Goal: Task Accomplishment & Management: Use online tool/utility

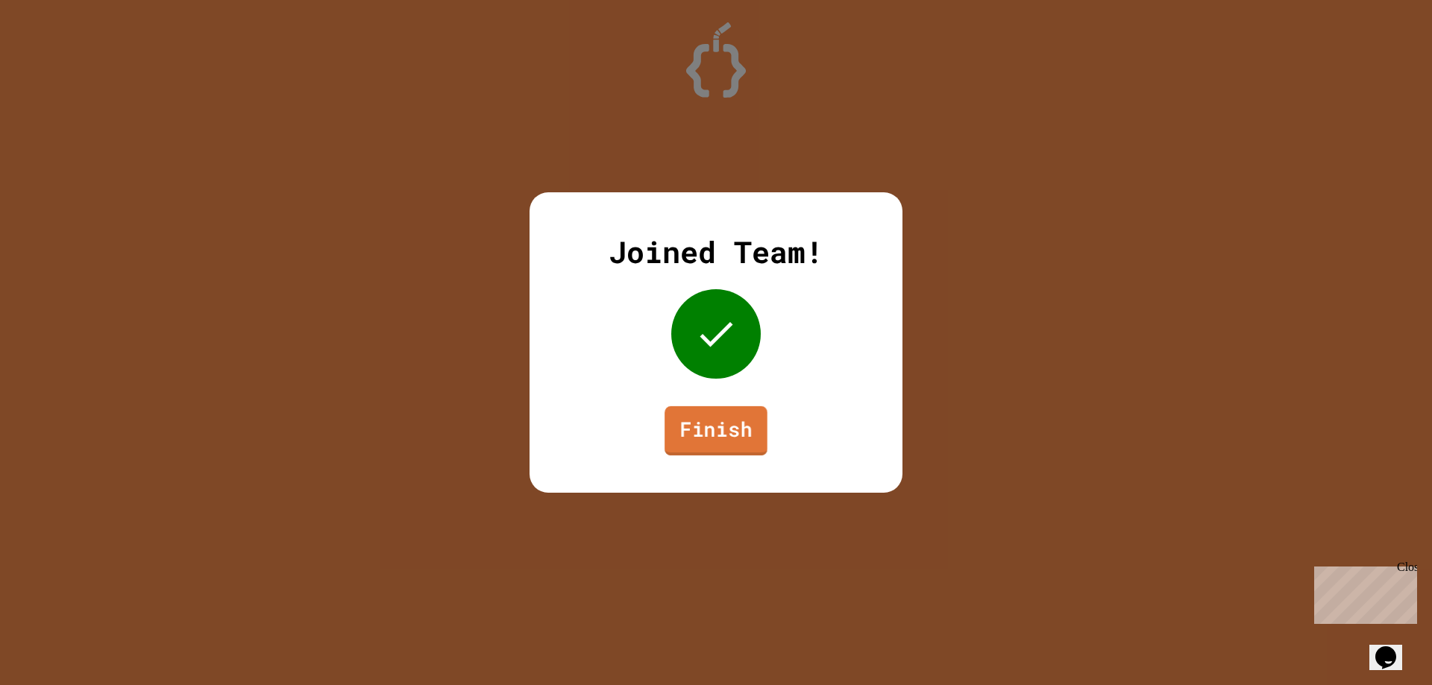
click at [732, 444] on link "Finish" at bounding box center [715, 430] width 103 height 49
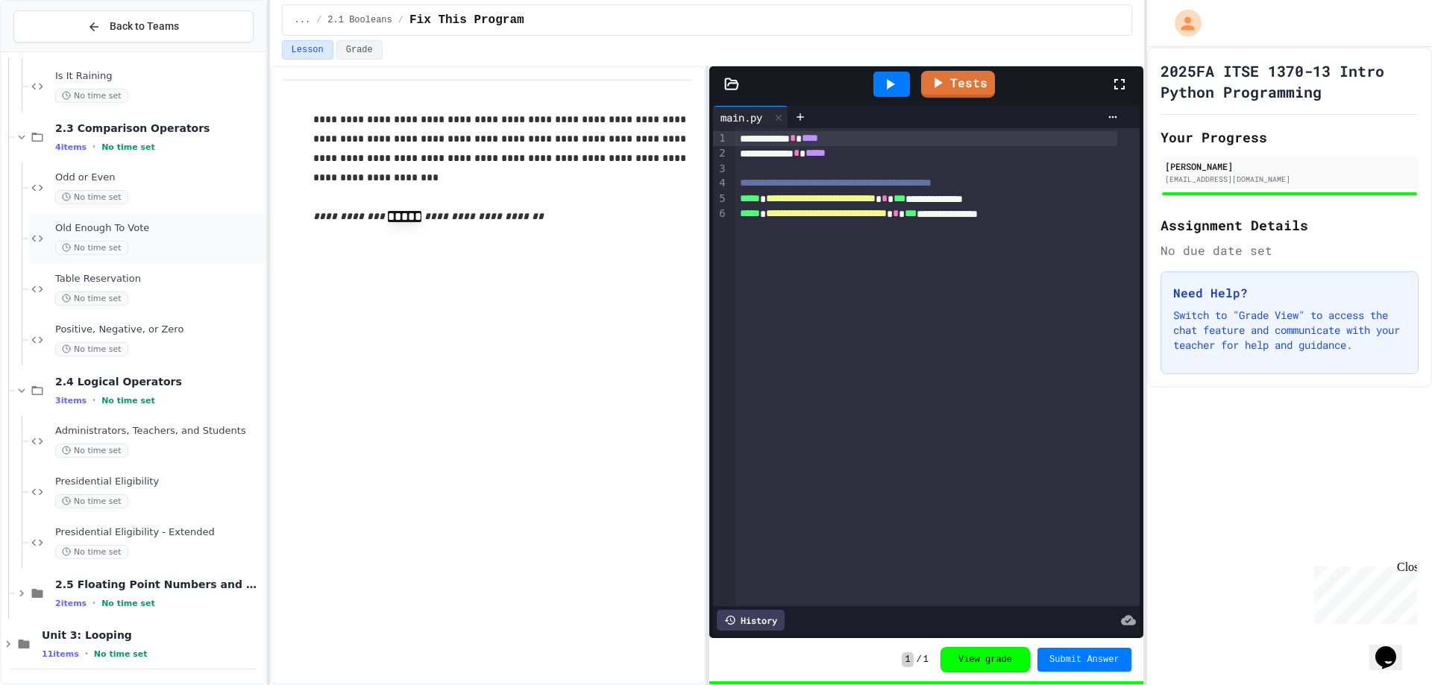
scroll to position [311, 0]
click at [157, 535] on span "Presidential Eligibility - Extended" at bounding box center [158, 532] width 207 height 13
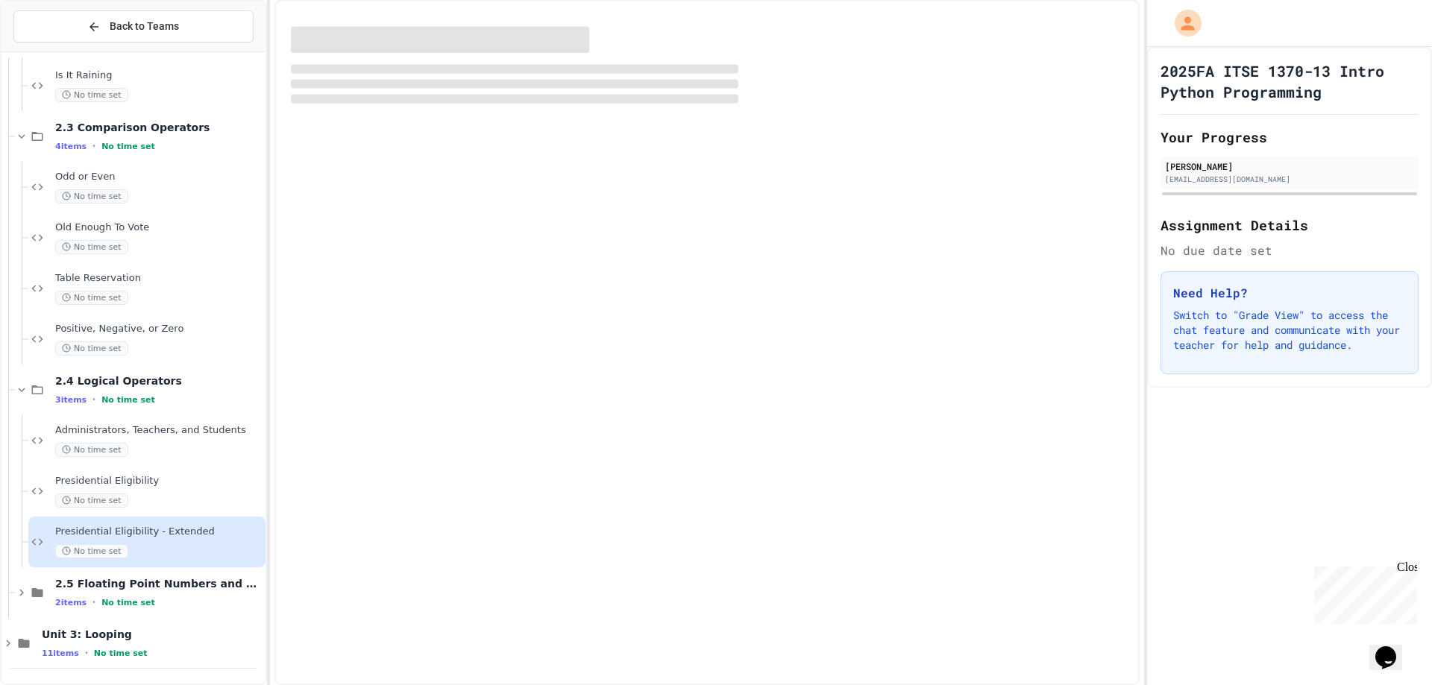
scroll to position [293, 0]
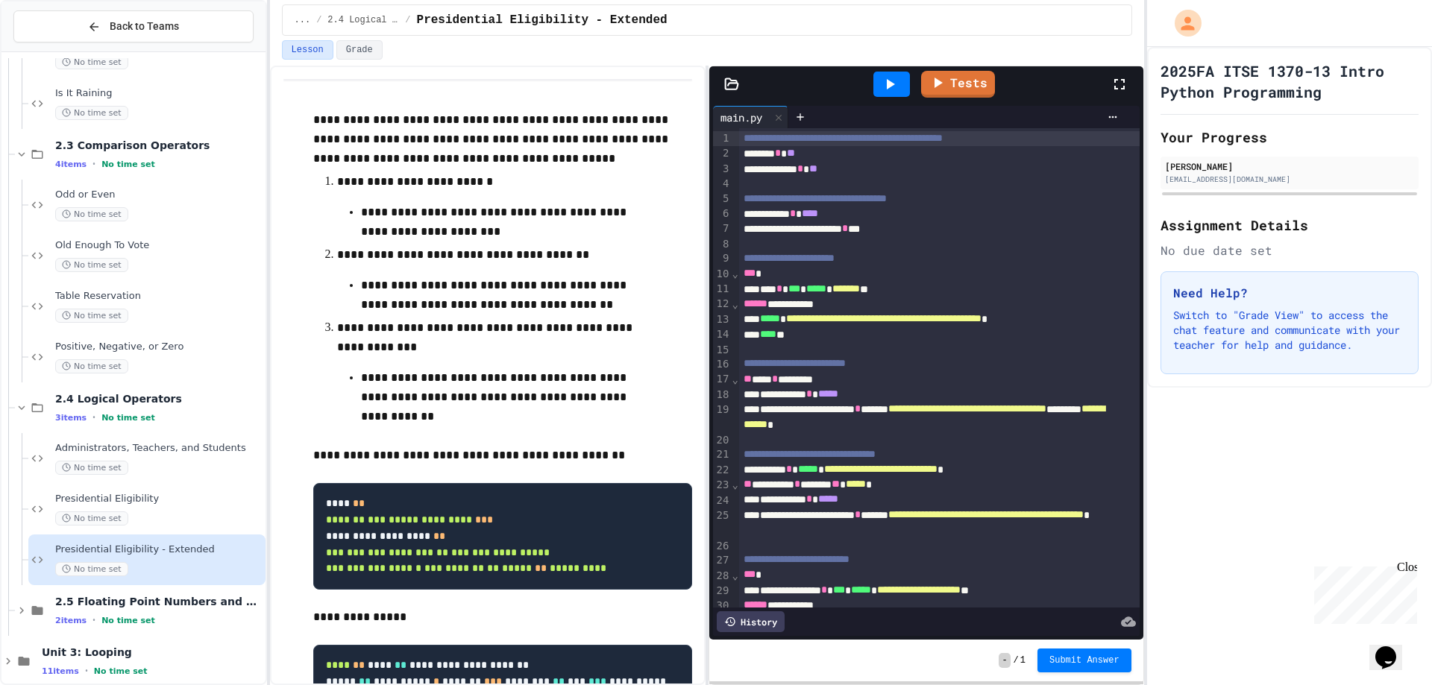
click at [892, 88] on icon at bounding box center [890, 84] width 18 height 18
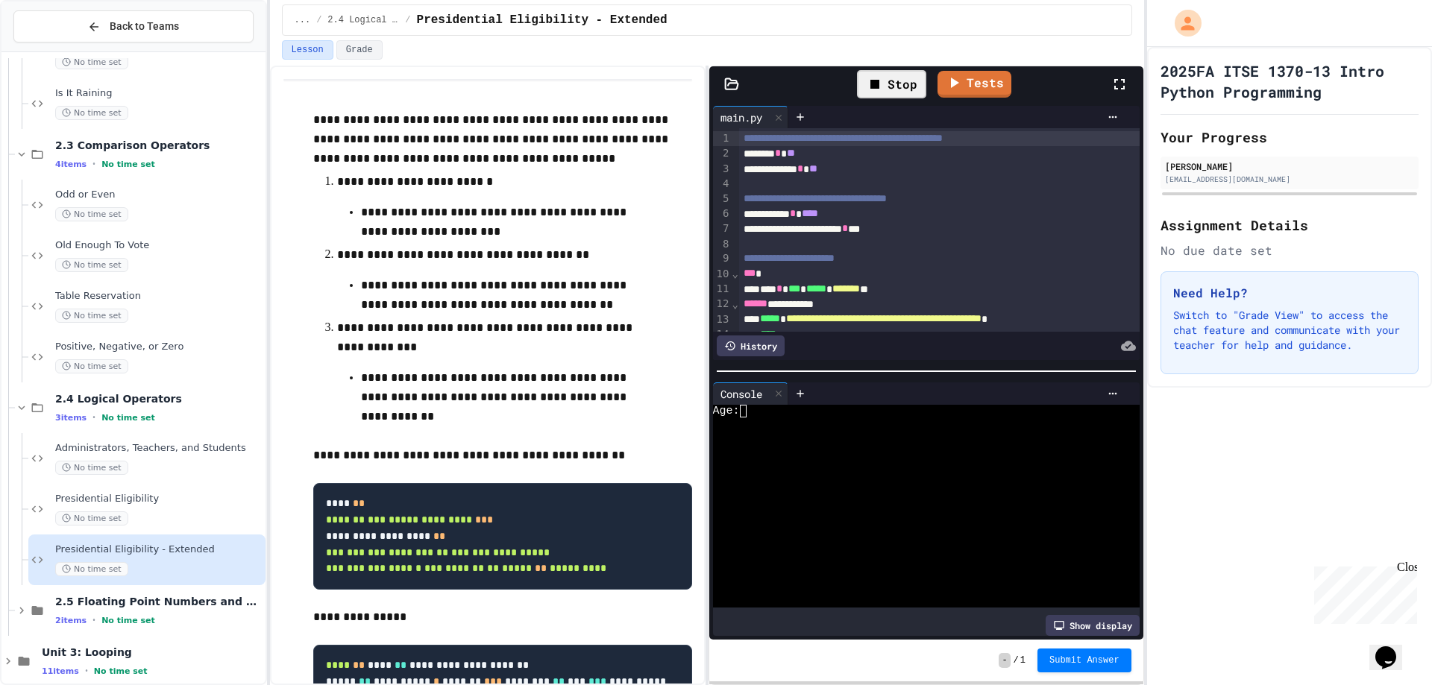
click at [787, 408] on div "Age:" at bounding box center [914, 411] width 403 height 13
type textarea "*"
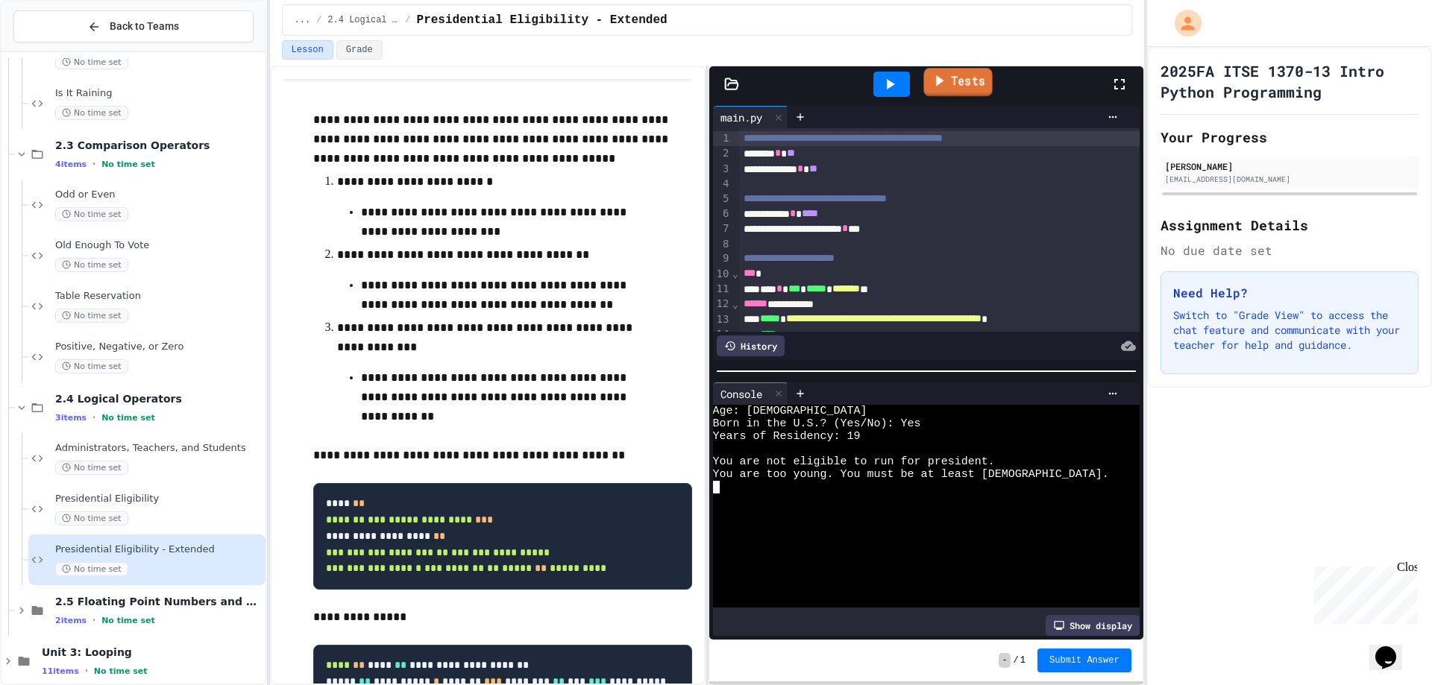
click at [960, 82] on link "Tests" at bounding box center [957, 82] width 69 height 28
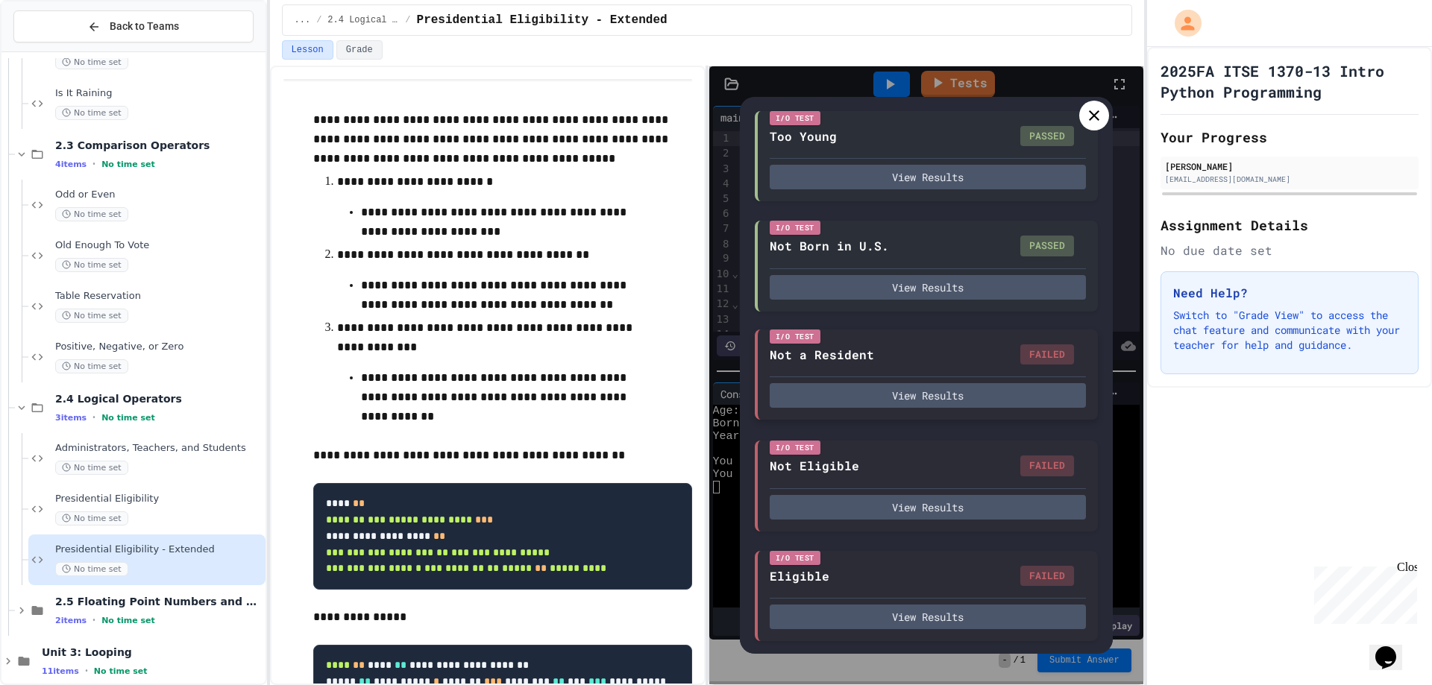
scroll to position [127, 0]
click at [954, 395] on button "View Results" at bounding box center [927, 395] width 316 height 25
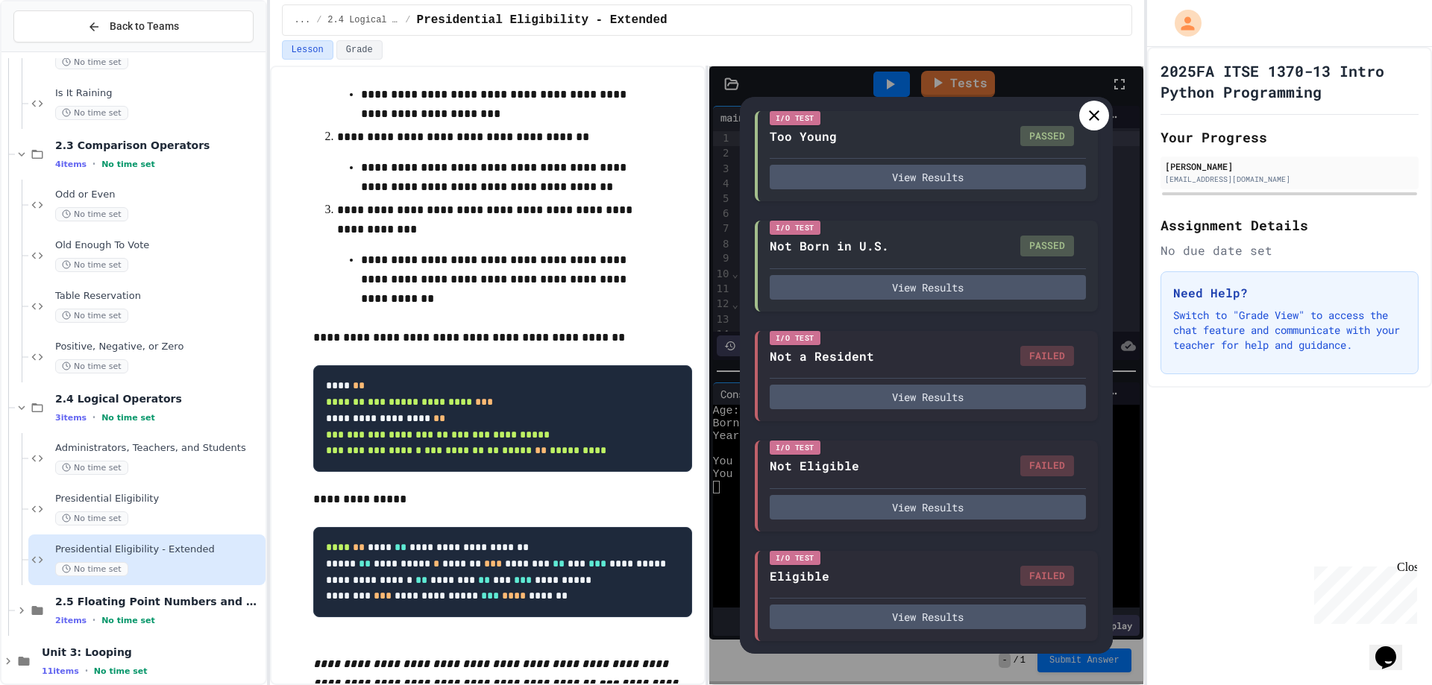
scroll to position [0, 0]
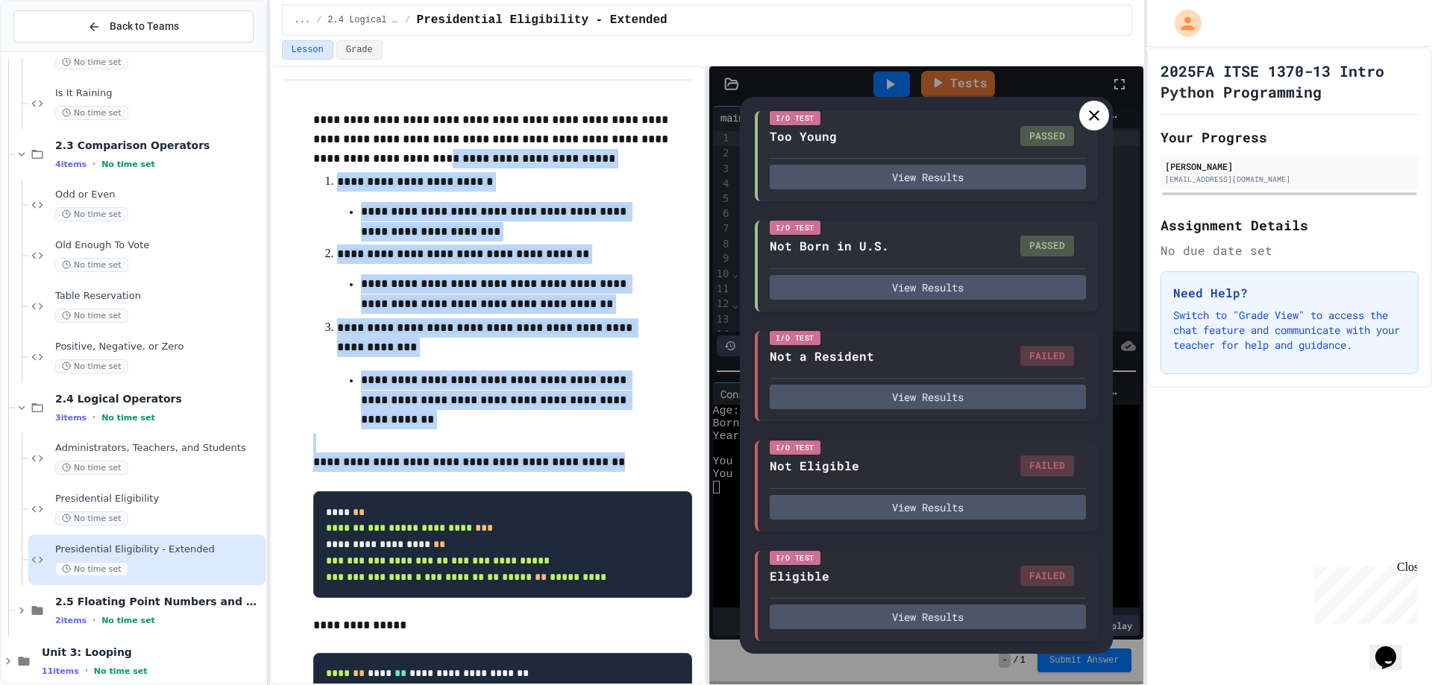
click at [327, 135] on div "**********" at bounding box center [502, 504] width 379 height 788
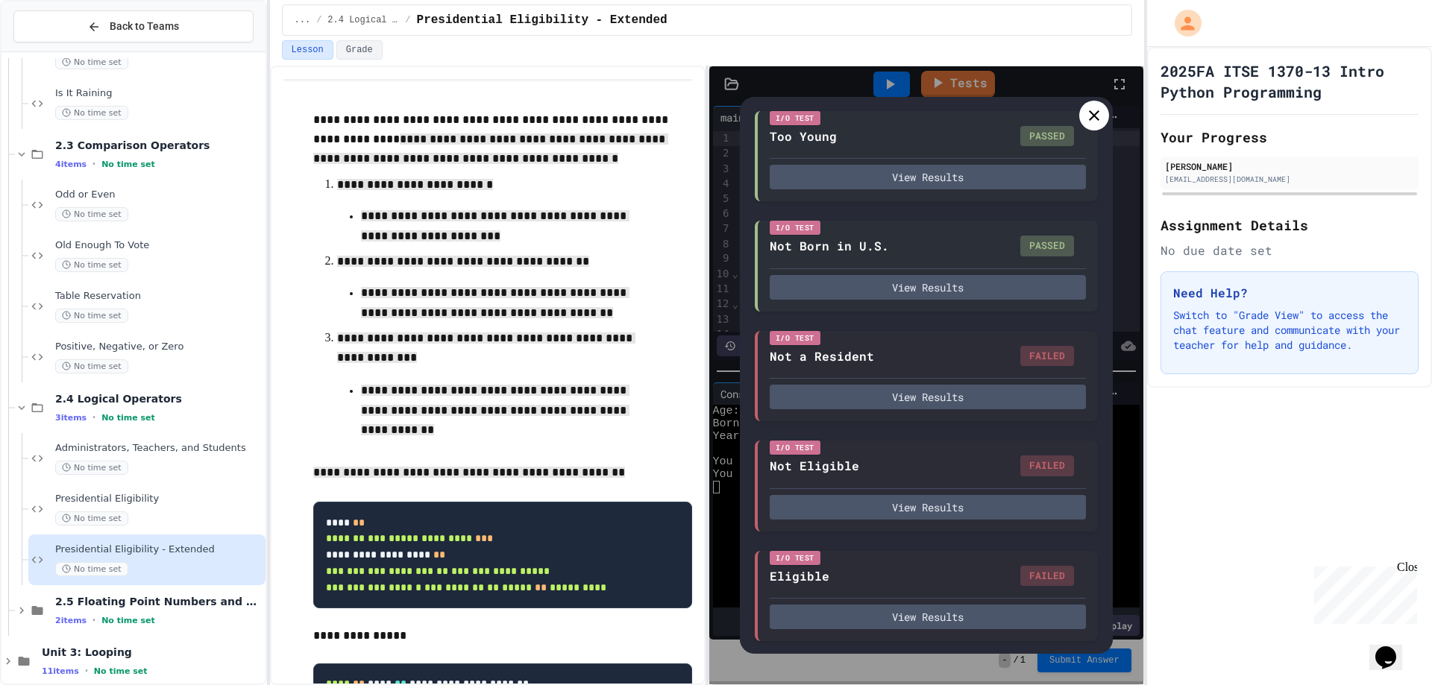
click at [316, 110] on p "**********" at bounding box center [502, 140] width 379 height 61
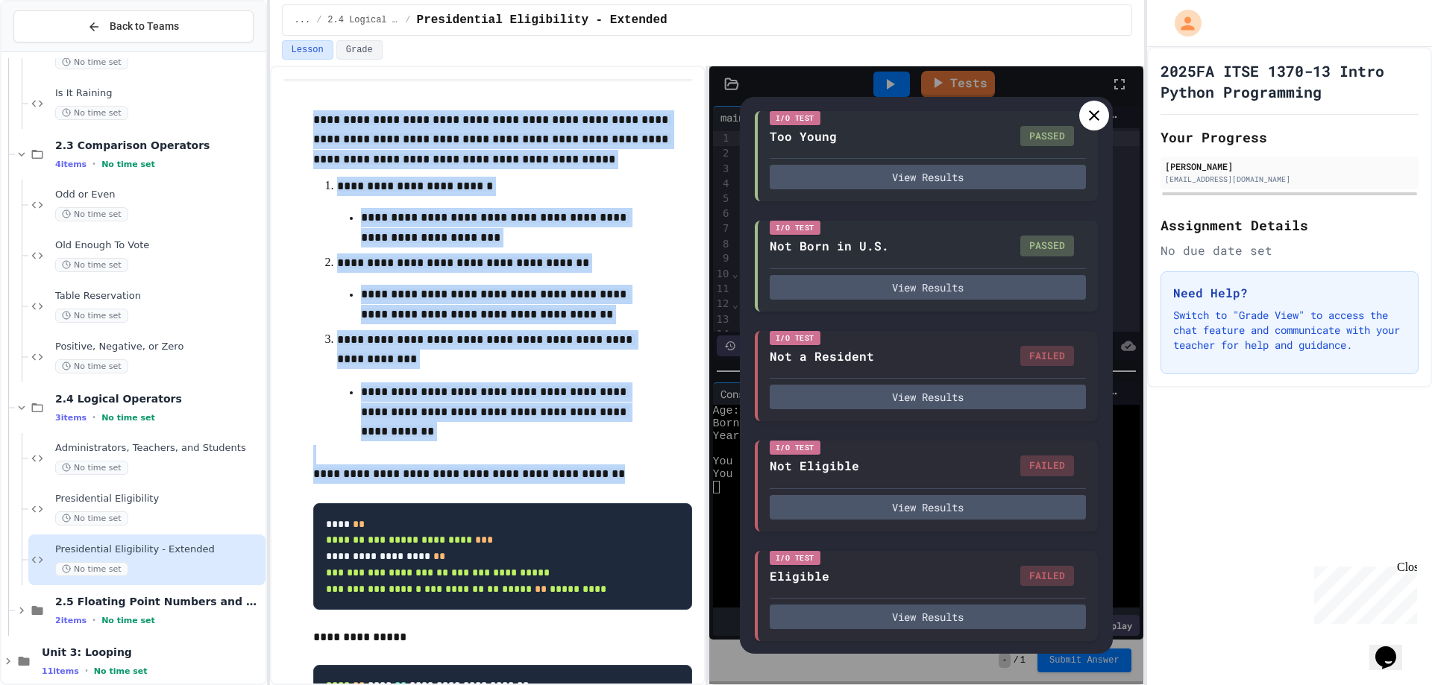
drag, startPoint x: 312, startPoint y: 113, endPoint x: 610, endPoint y: 485, distance: 476.9
click at [610, 485] on div "**********" at bounding box center [502, 510] width 379 height 800
copy div "**********"
click at [1095, 117] on icon at bounding box center [1094, 115] width 10 height 10
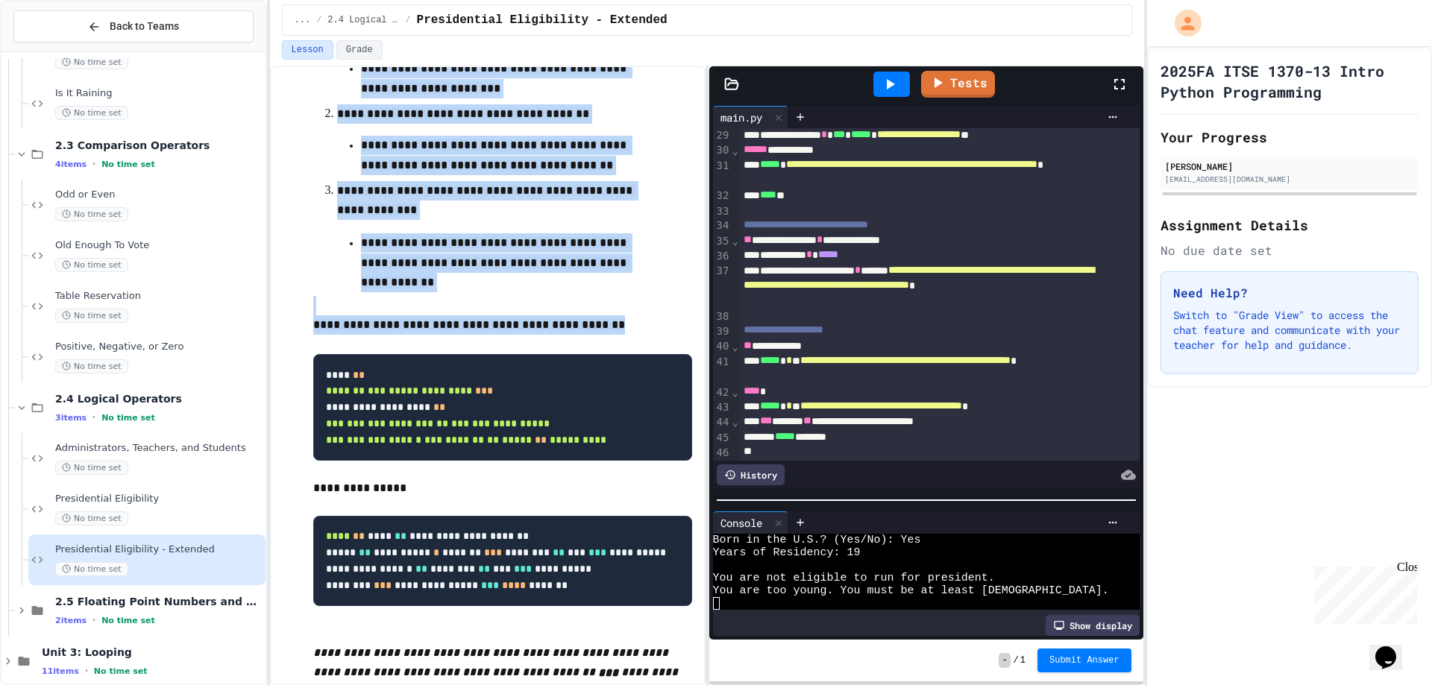
scroll to position [13, 0]
click at [942, 498] on div at bounding box center [926, 500] width 434 height 15
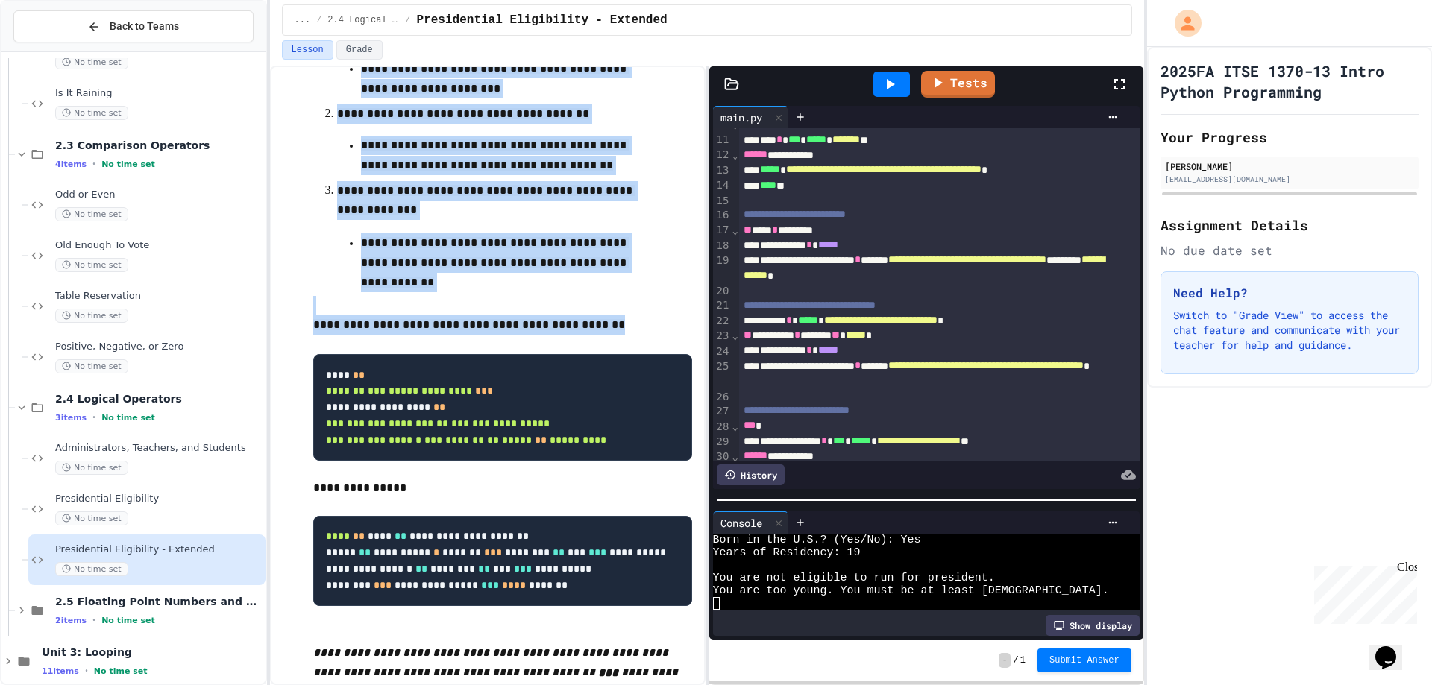
scroll to position [224, 0]
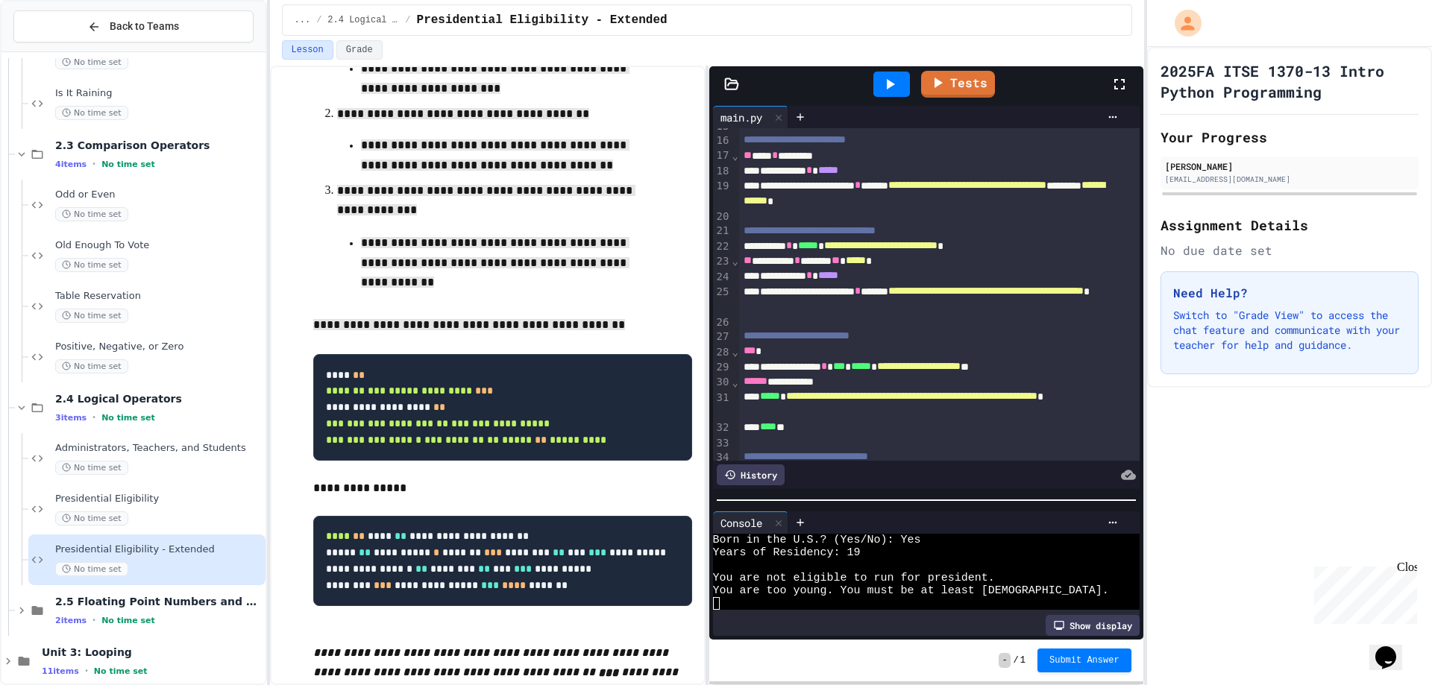
click at [866, 256] on span "*****" at bounding box center [855, 260] width 20 height 10
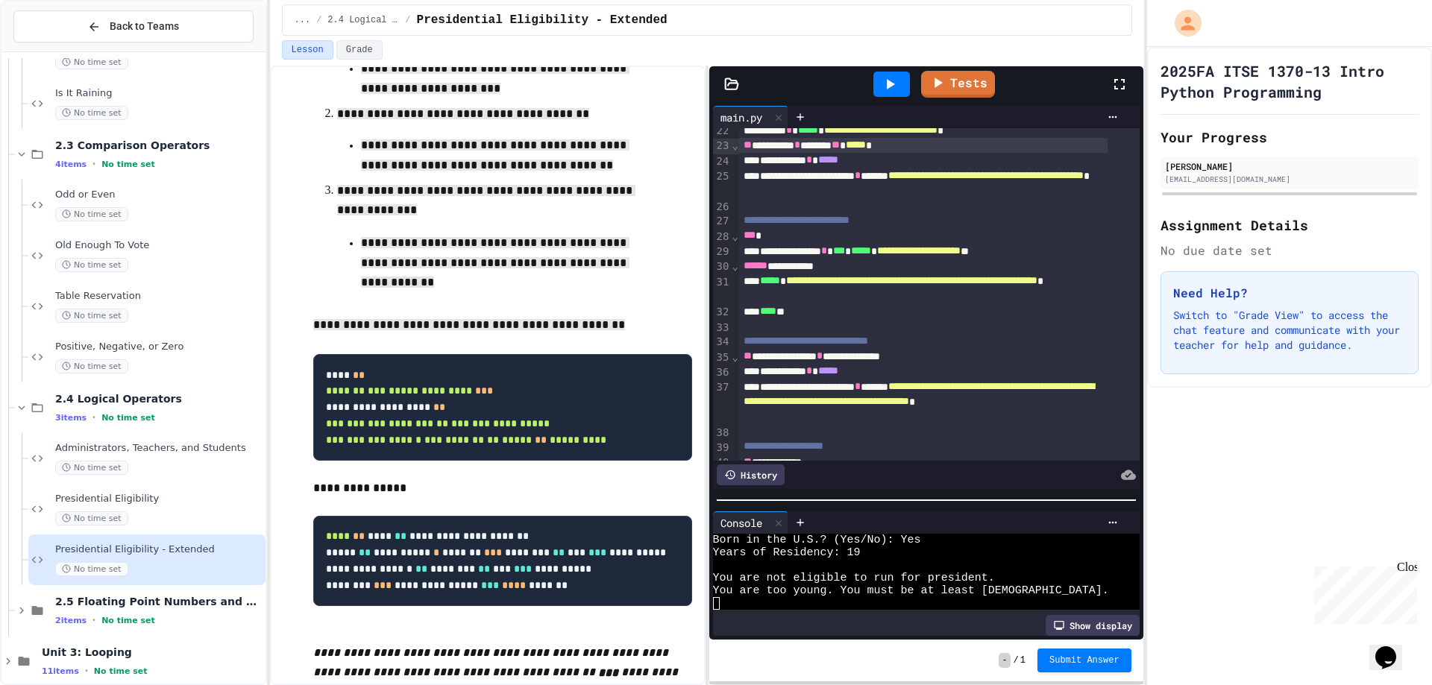
scroll to position [373, 0]
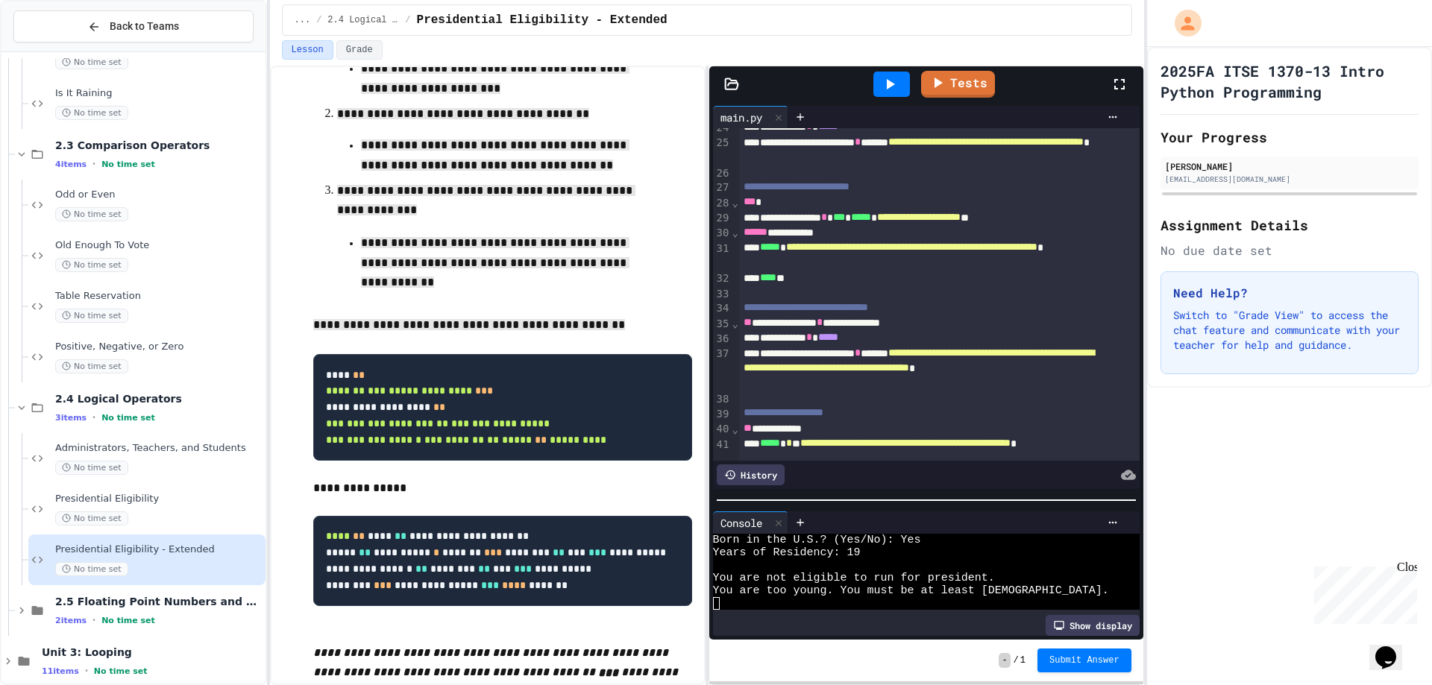
click at [960, 351] on span "**********" at bounding box center [918, 359] width 350 height 25
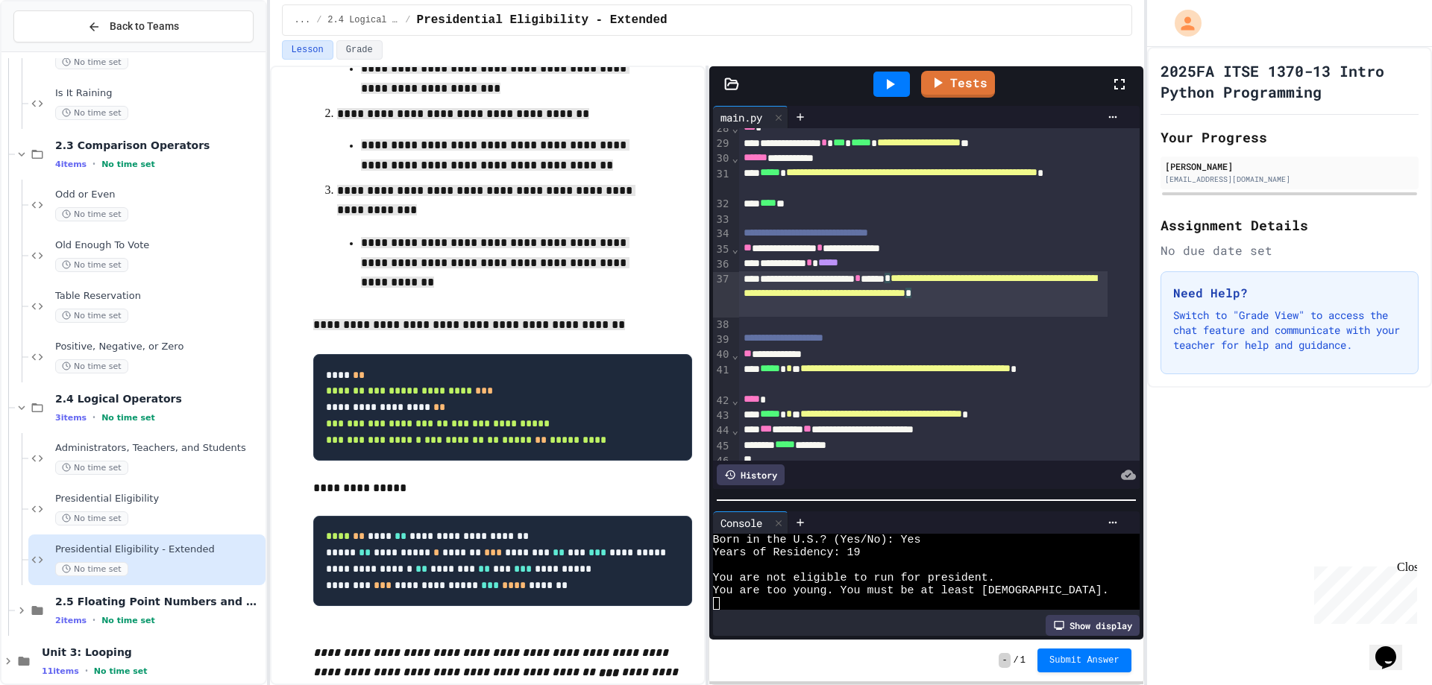
click at [822, 352] on div "**********" at bounding box center [923, 354] width 368 height 15
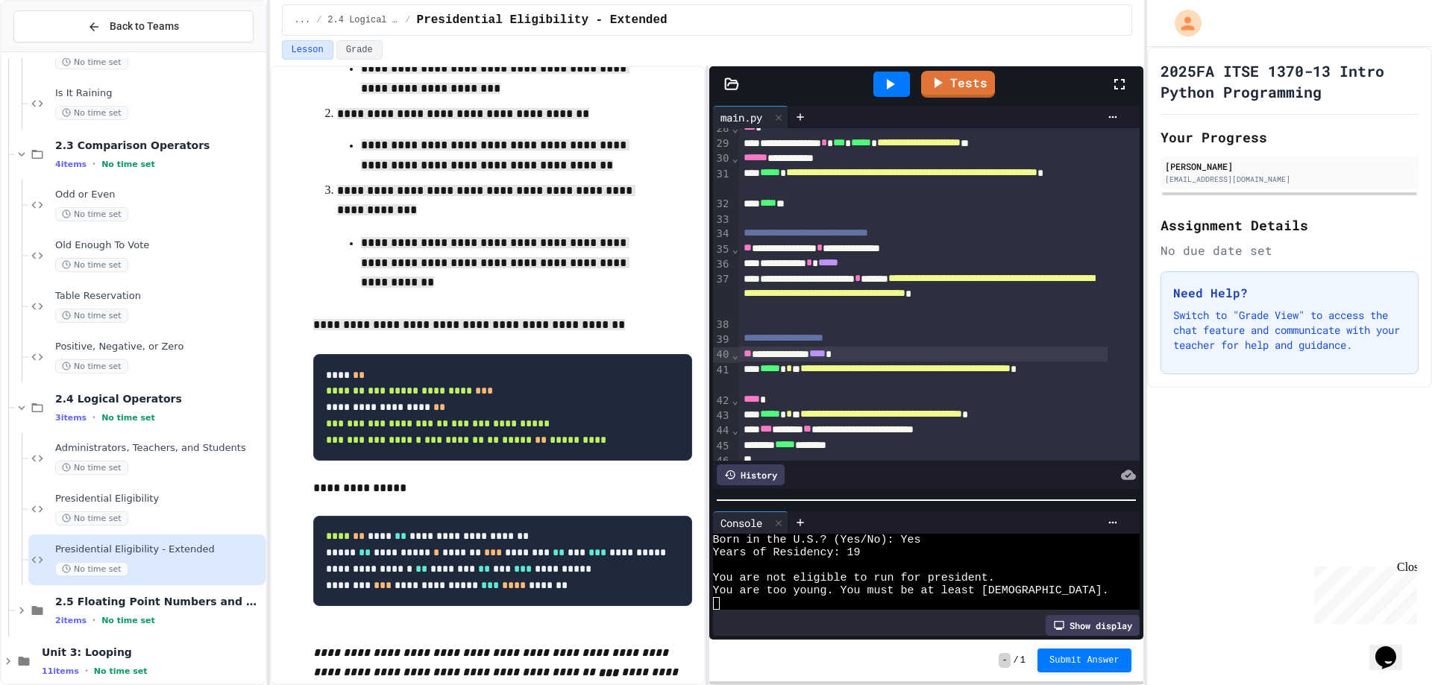
scroll to position [478, 0]
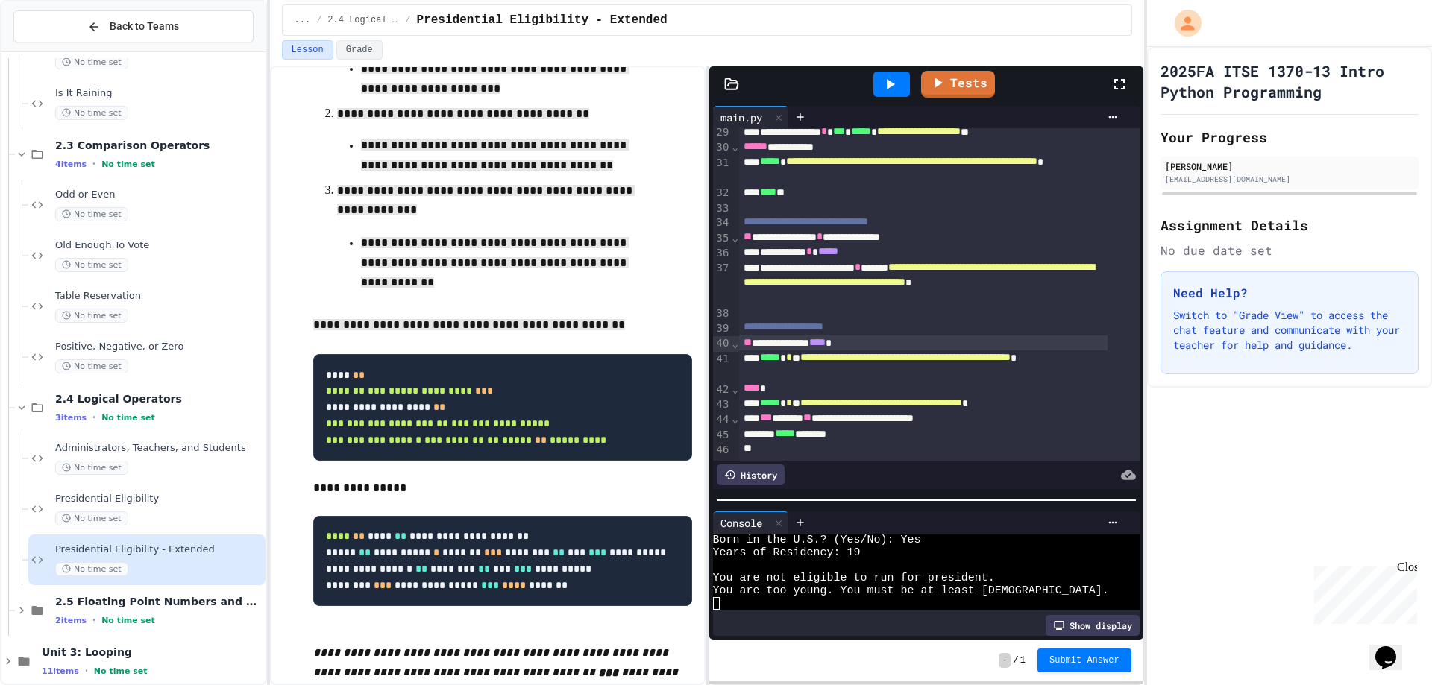
click at [892, 84] on icon at bounding box center [890, 84] width 8 height 10
click at [825, 337] on span "****" at bounding box center [817, 342] width 16 height 10
click at [1065, 655] on span "Submit Answer" at bounding box center [1084, 659] width 70 height 12
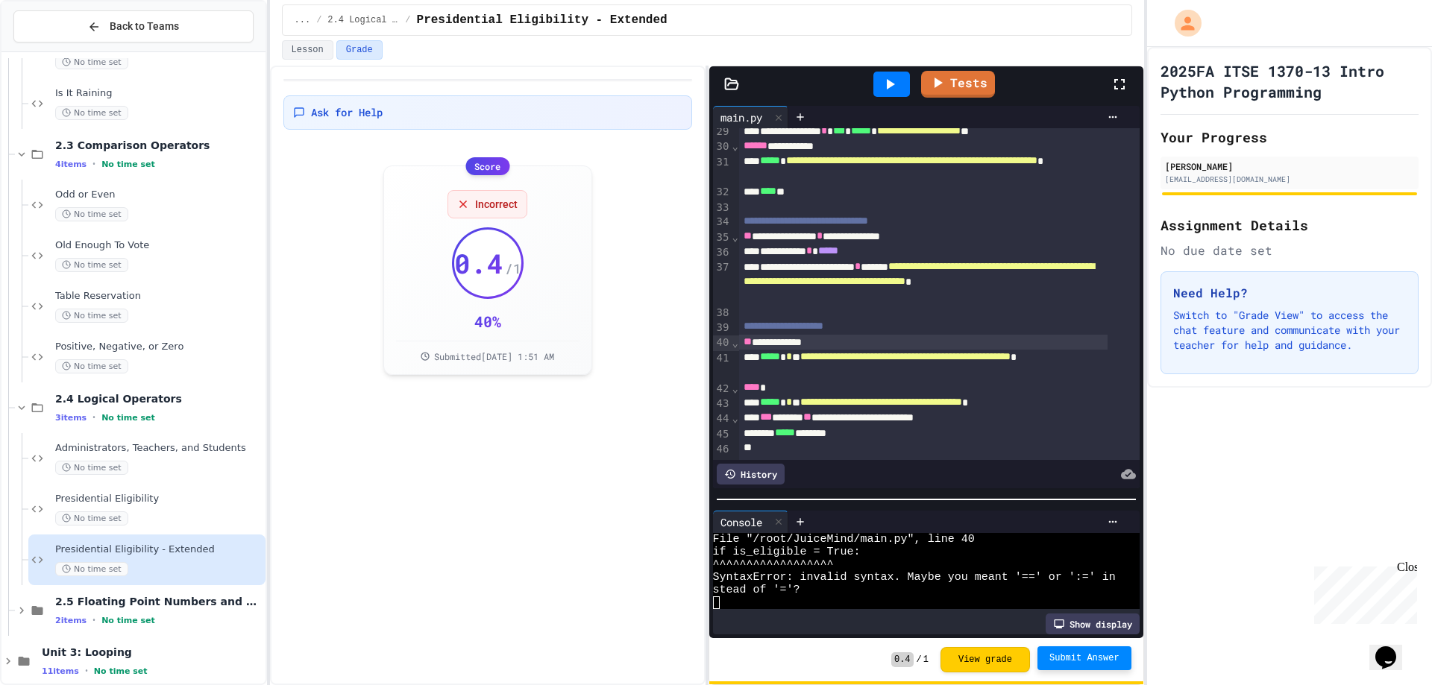
click at [884, 82] on icon at bounding box center [890, 84] width 18 height 18
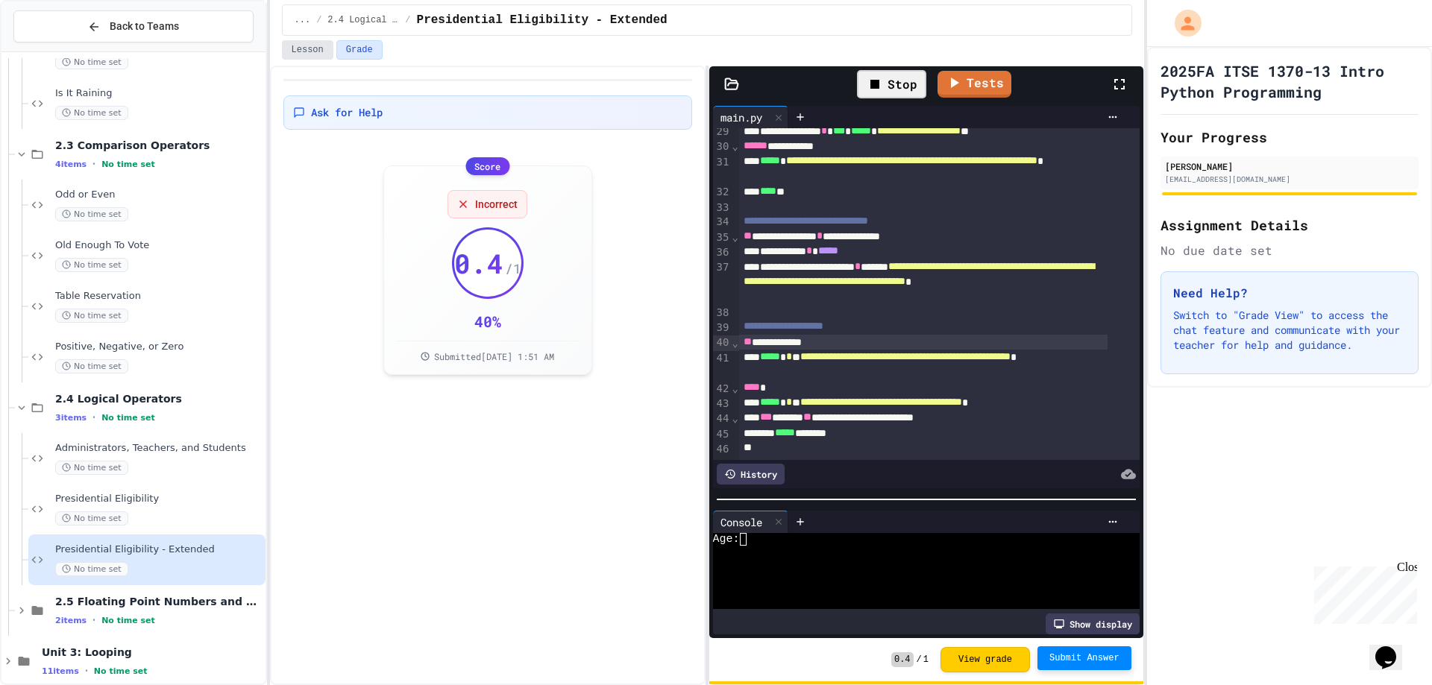
click at [310, 54] on button "Lesson" at bounding box center [307, 49] width 51 height 19
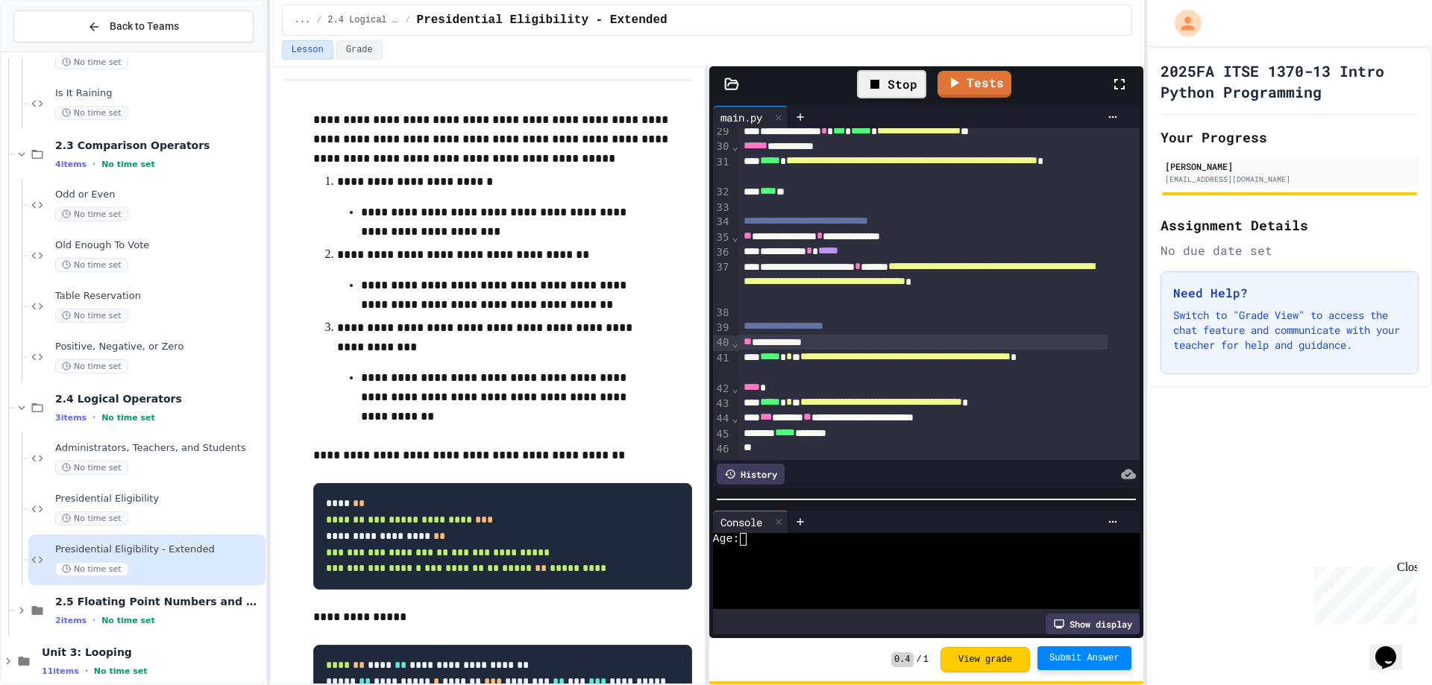
click at [769, 535] on div "Age:" at bounding box center [914, 539] width 403 height 13
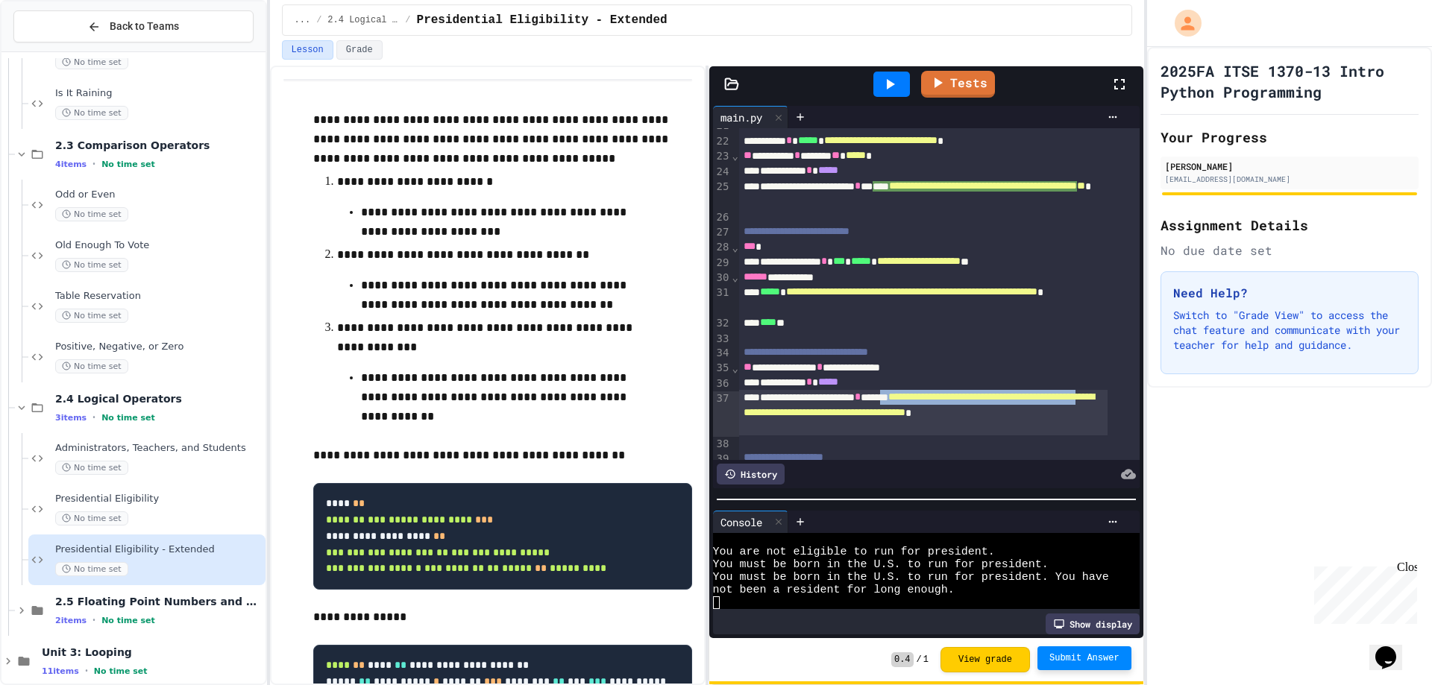
scroll to position [330, 0]
drag, startPoint x: 883, startPoint y: 414, endPoint x: 961, endPoint y: 399, distance: 79.7
click at [961, 399] on span "**********" at bounding box center [918, 403] width 350 height 25
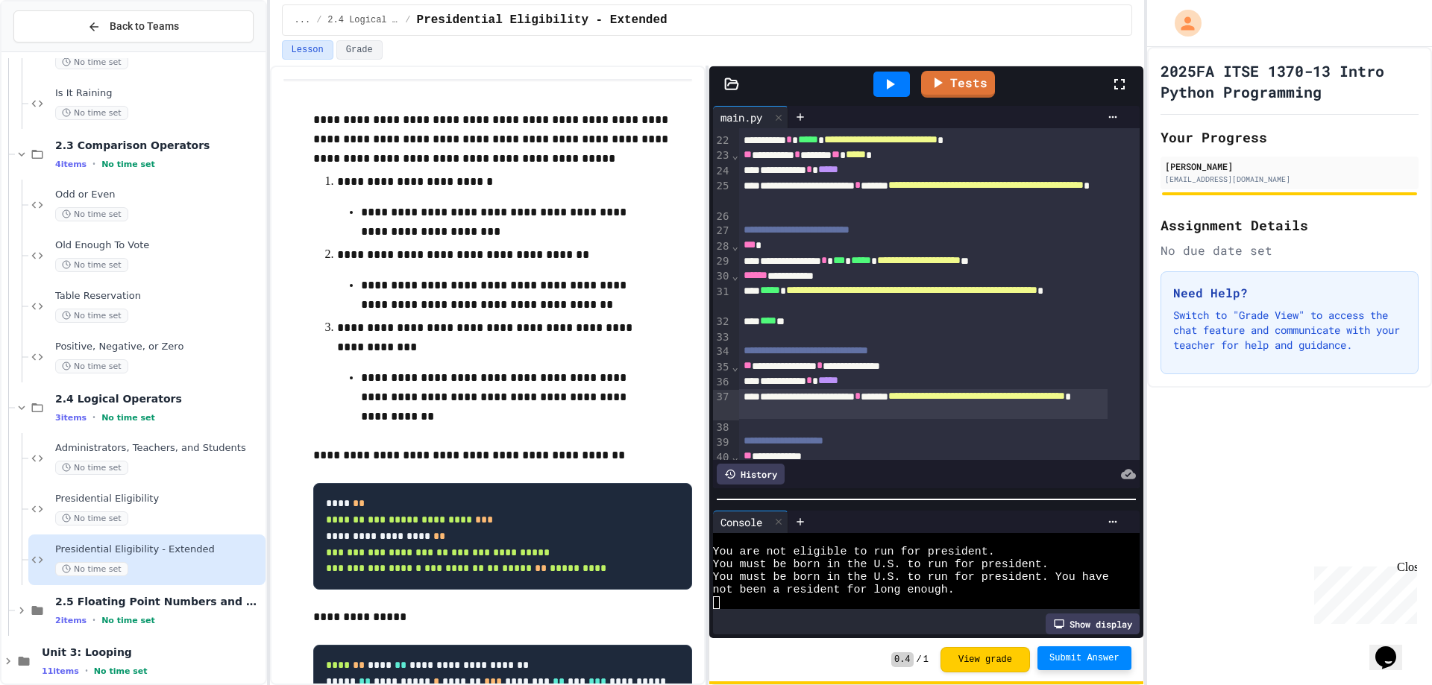
scroll to position [463, 0]
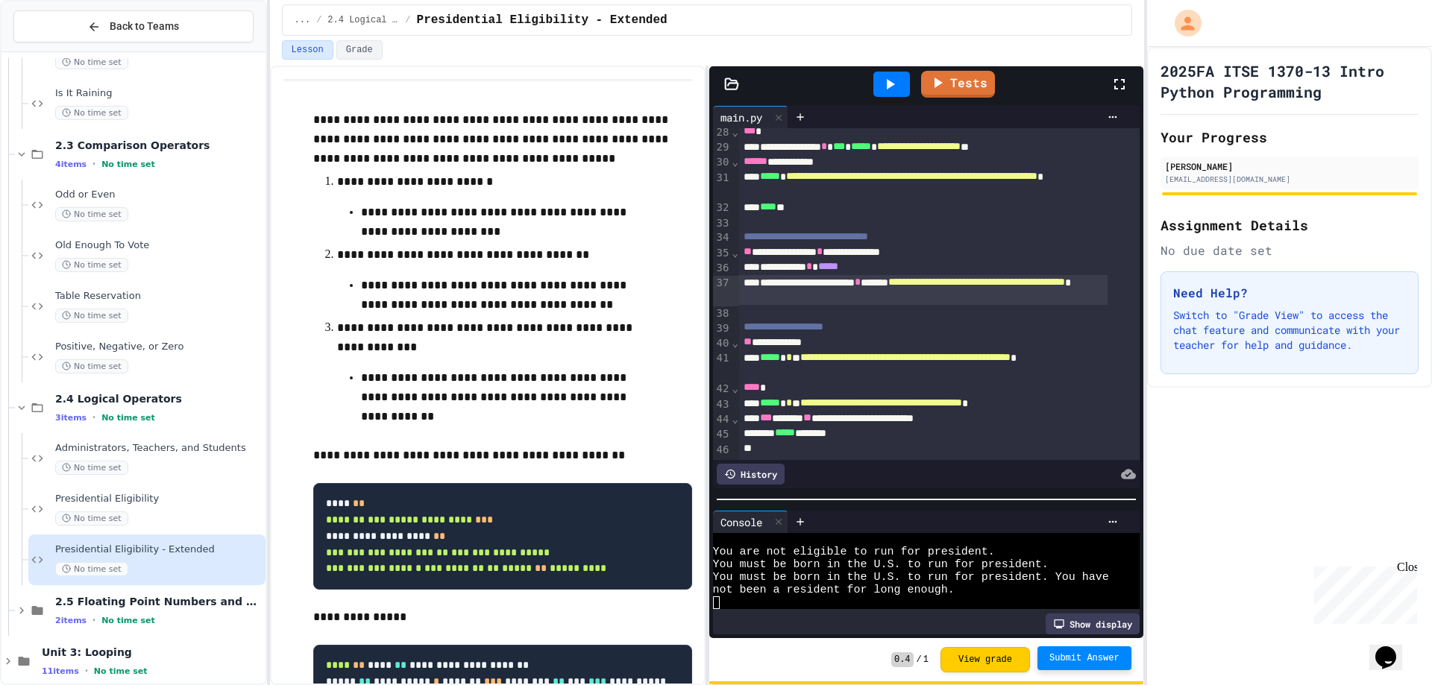
click at [888, 91] on icon at bounding box center [890, 84] width 18 height 18
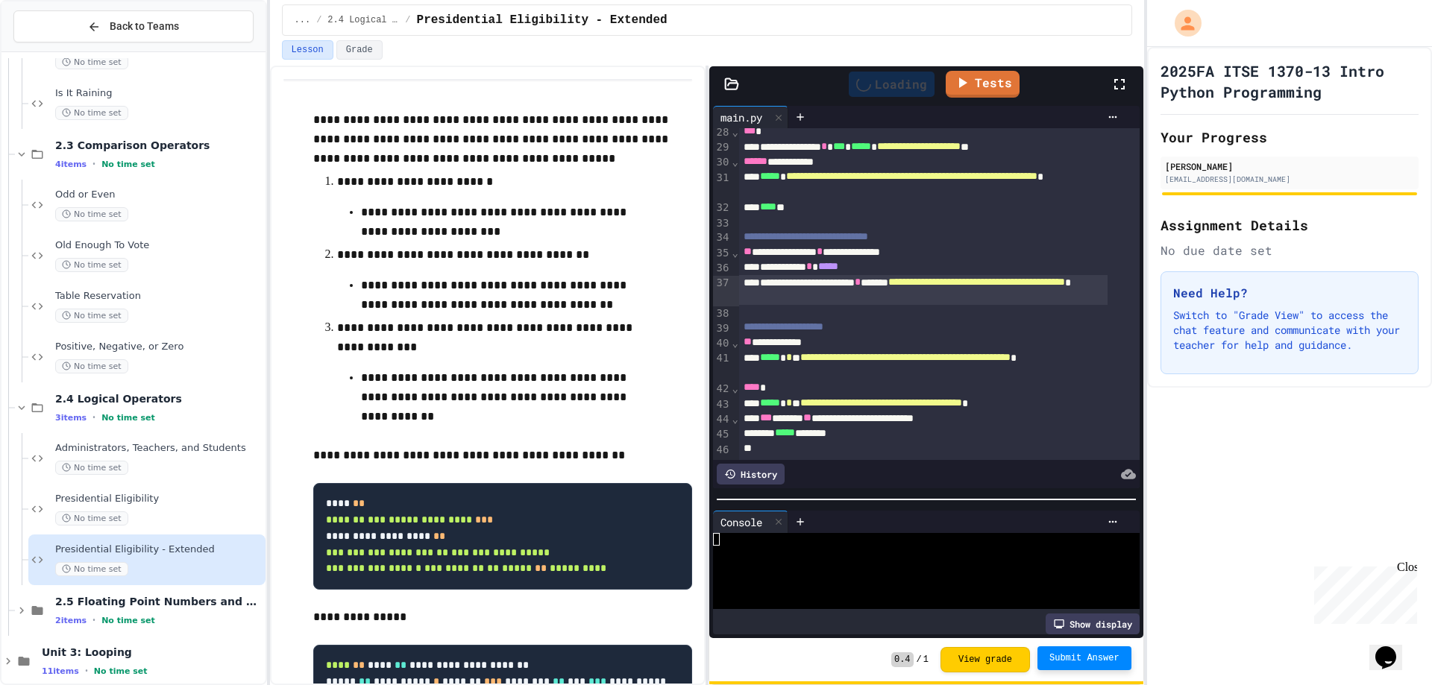
scroll to position [0, 0]
click at [778, 533] on div "Age:" at bounding box center [914, 539] width 403 height 13
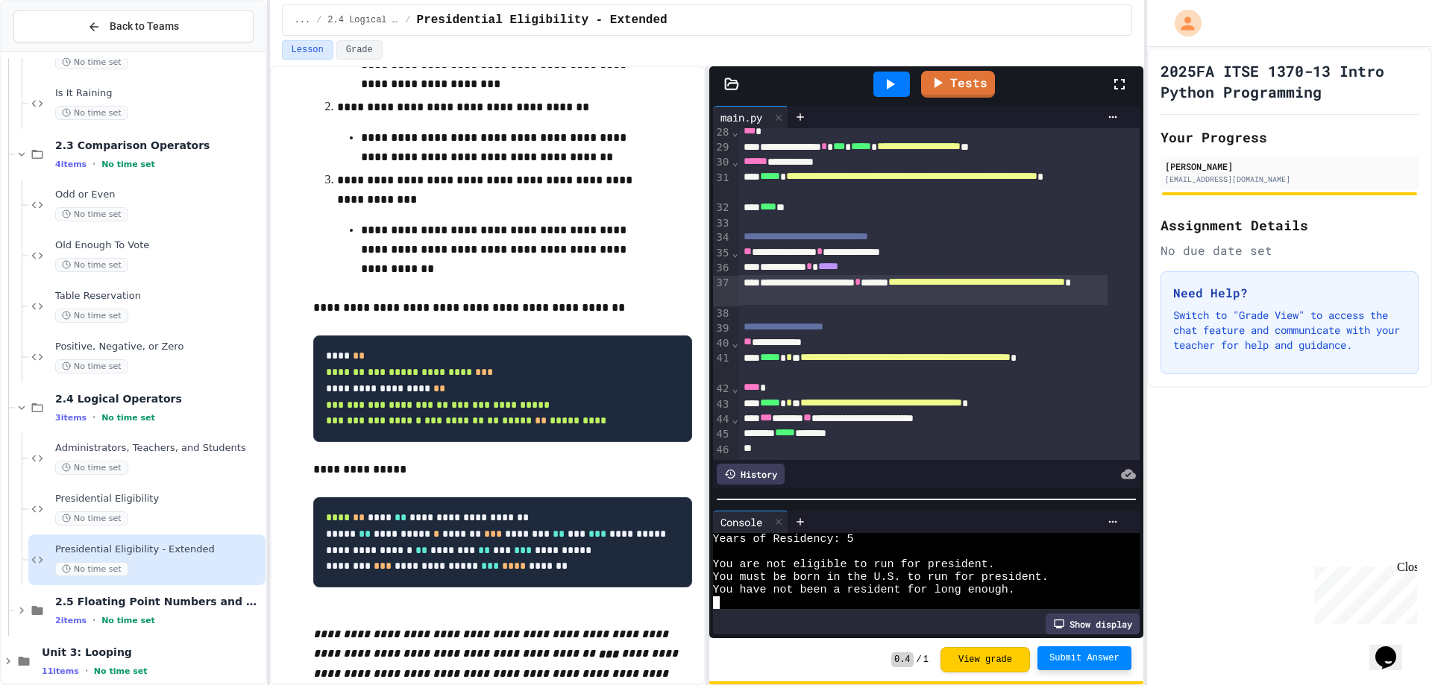
scroll to position [149, 0]
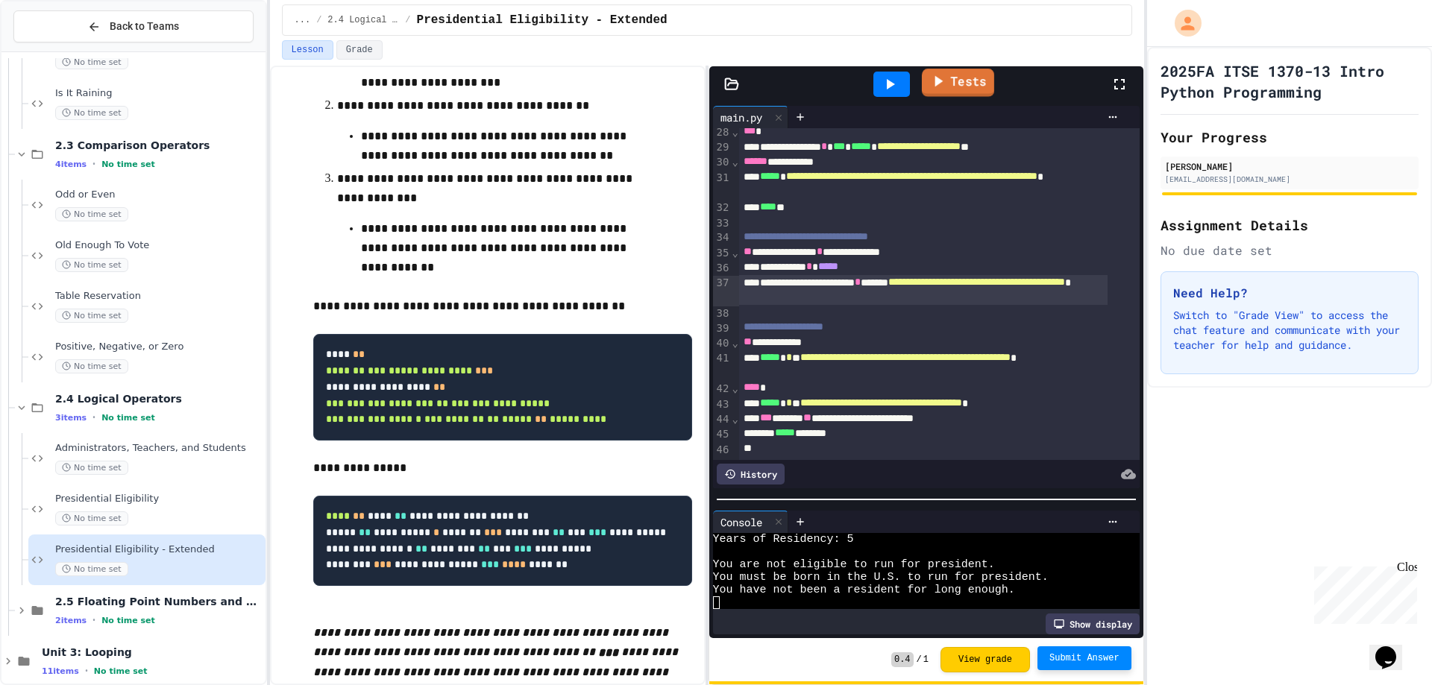
click at [965, 86] on link "Tests" at bounding box center [958, 83] width 72 height 28
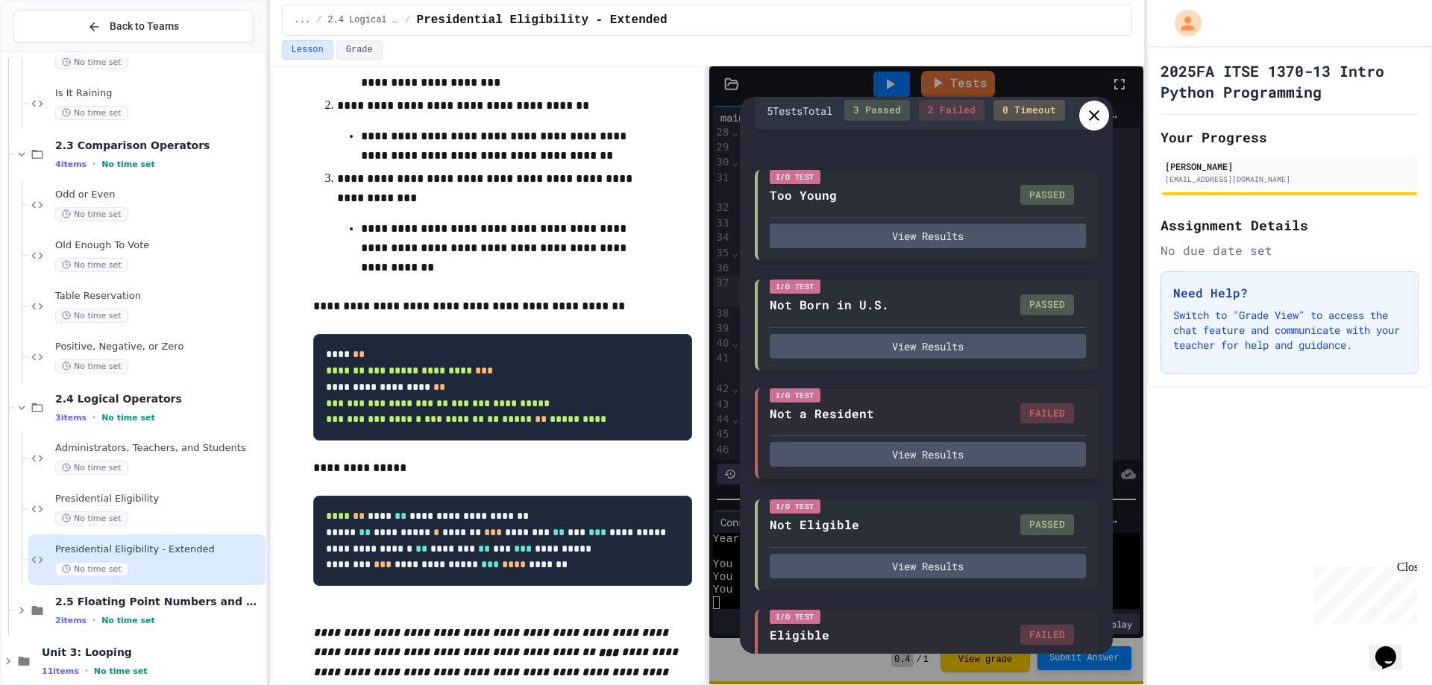
scroll to position [127, 0]
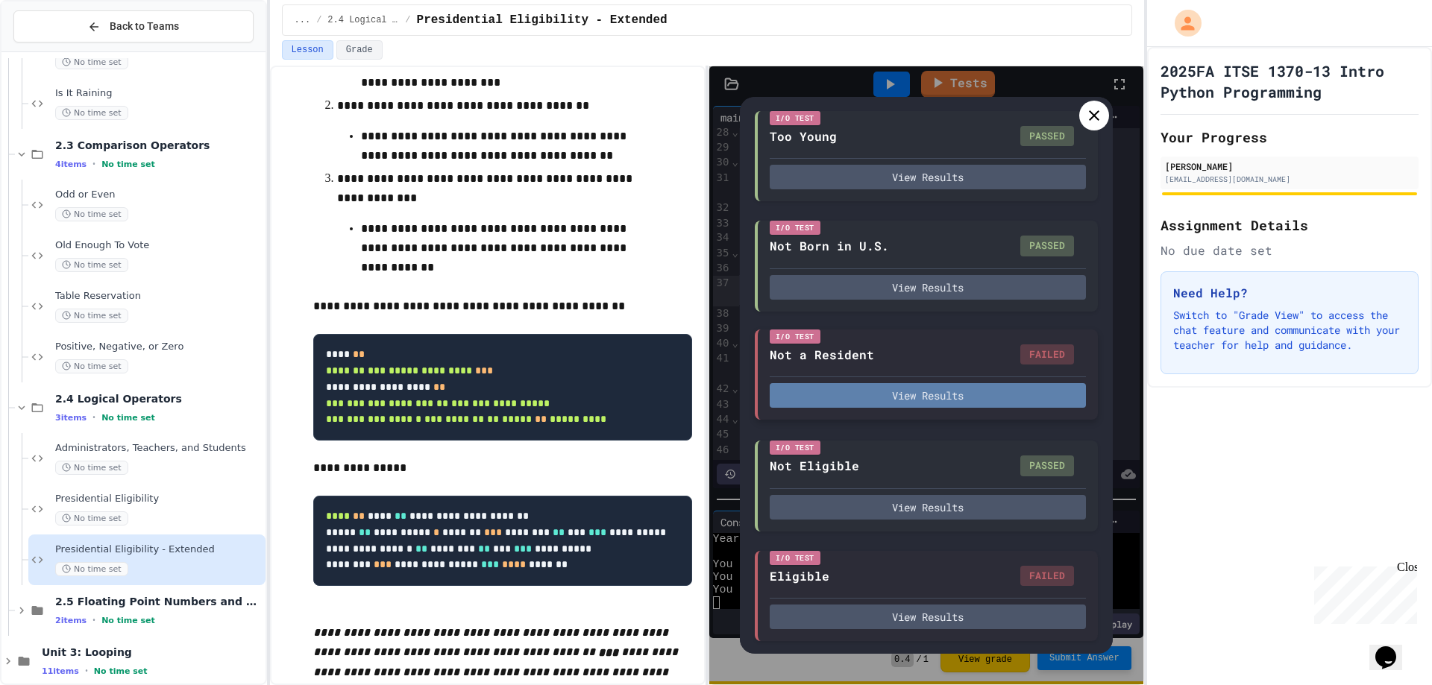
click at [872, 388] on button "View Results" at bounding box center [927, 395] width 316 height 25
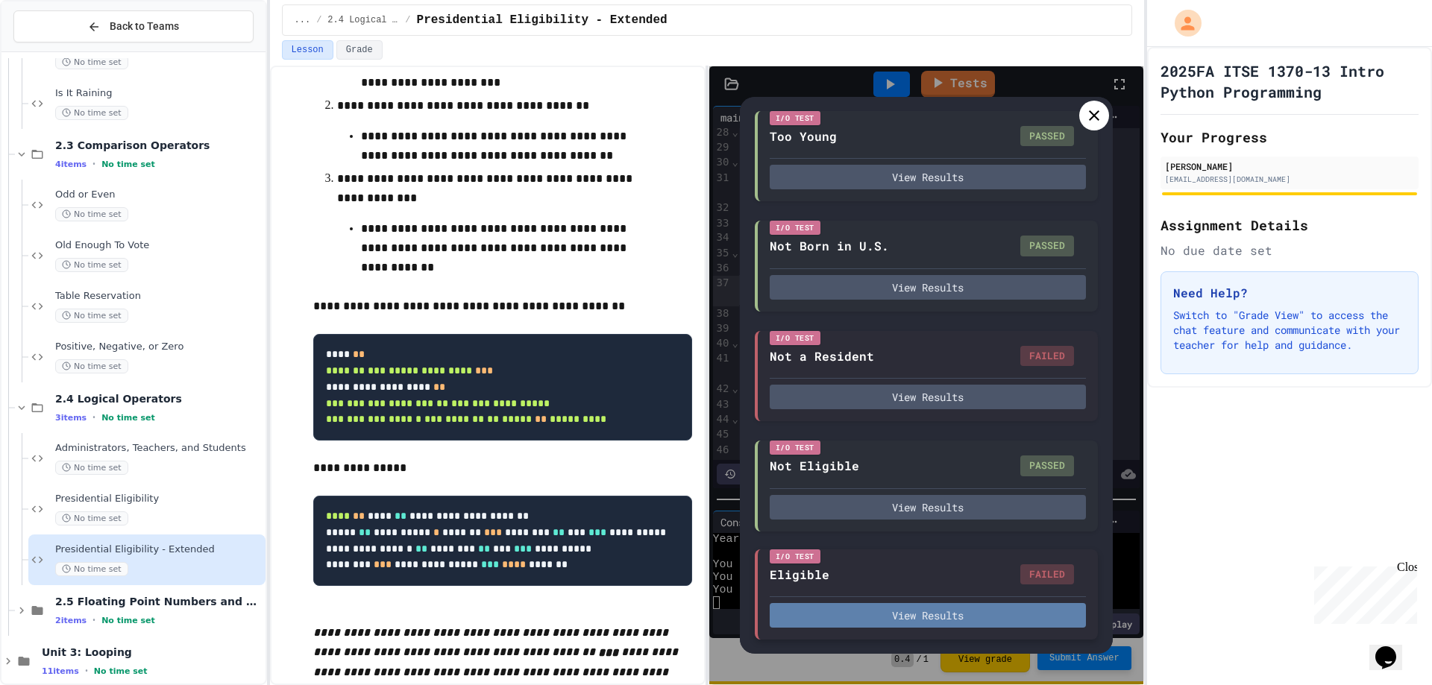
click at [929, 616] on button "View Results" at bounding box center [927, 615] width 316 height 25
click at [1089, 102] on div at bounding box center [1094, 116] width 30 height 30
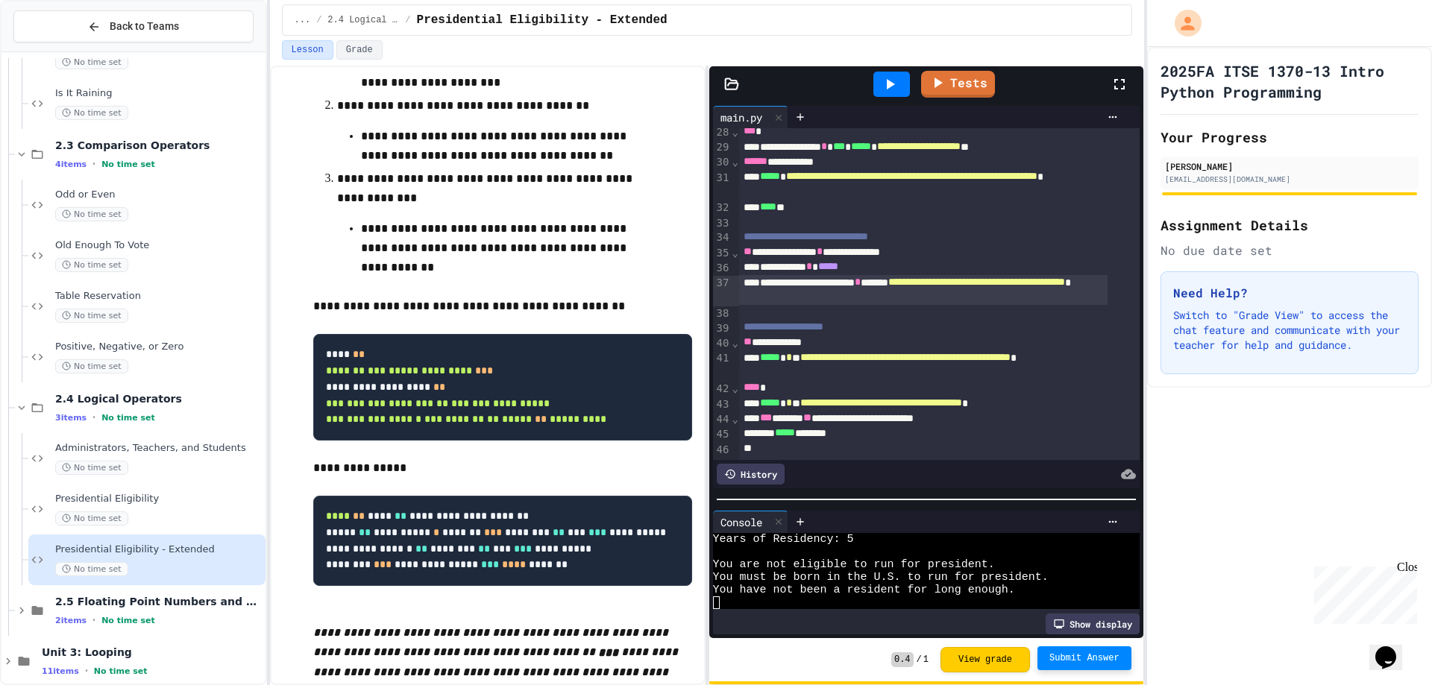
scroll to position [463, 0]
click at [969, 89] on link "Tests" at bounding box center [957, 82] width 69 height 28
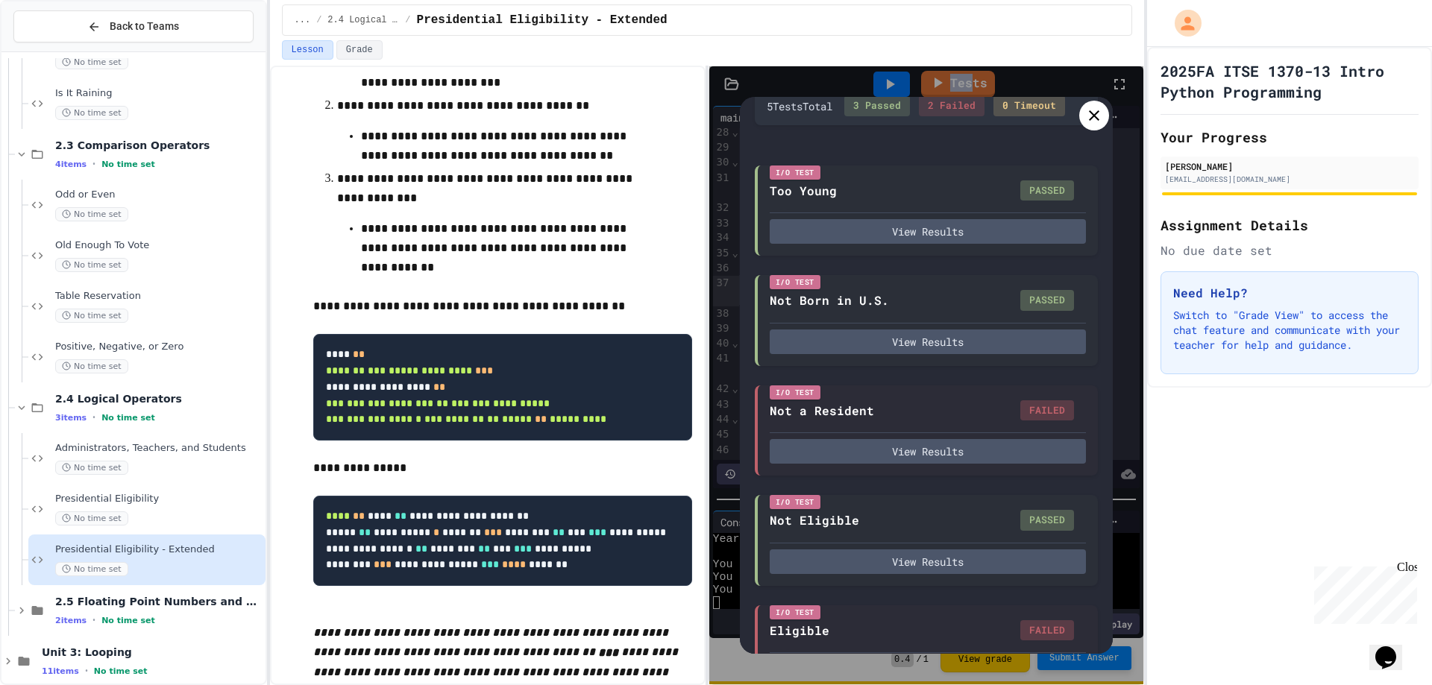
scroll to position [127, 0]
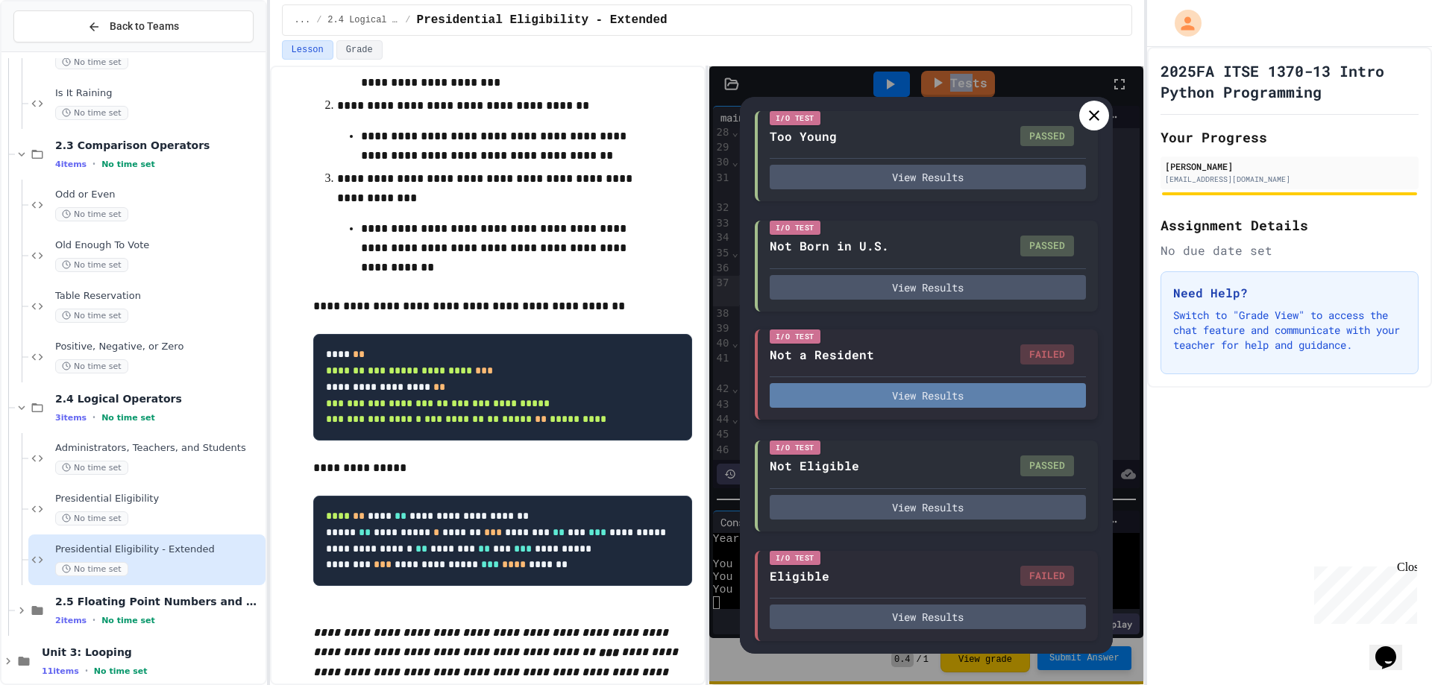
click at [1038, 391] on button "View Results" at bounding box center [927, 395] width 316 height 25
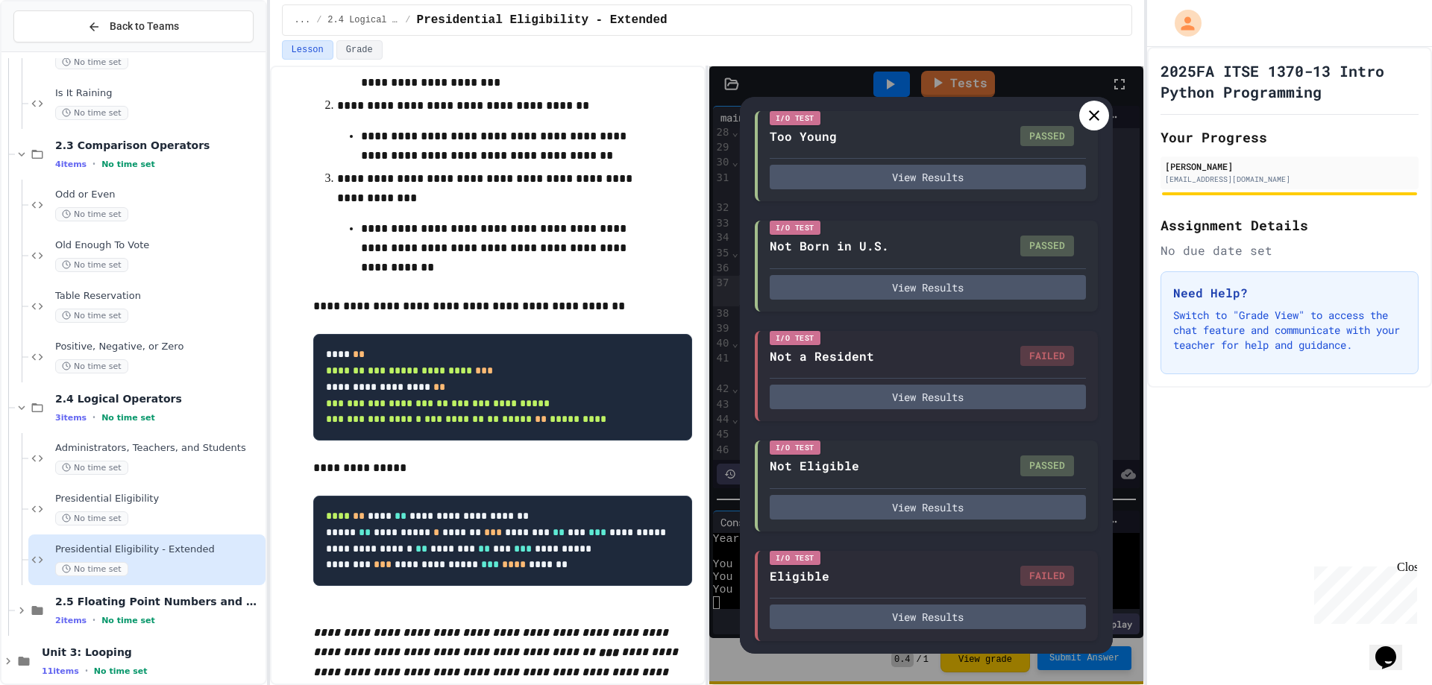
click at [1095, 117] on icon at bounding box center [1094, 115] width 10 height 10
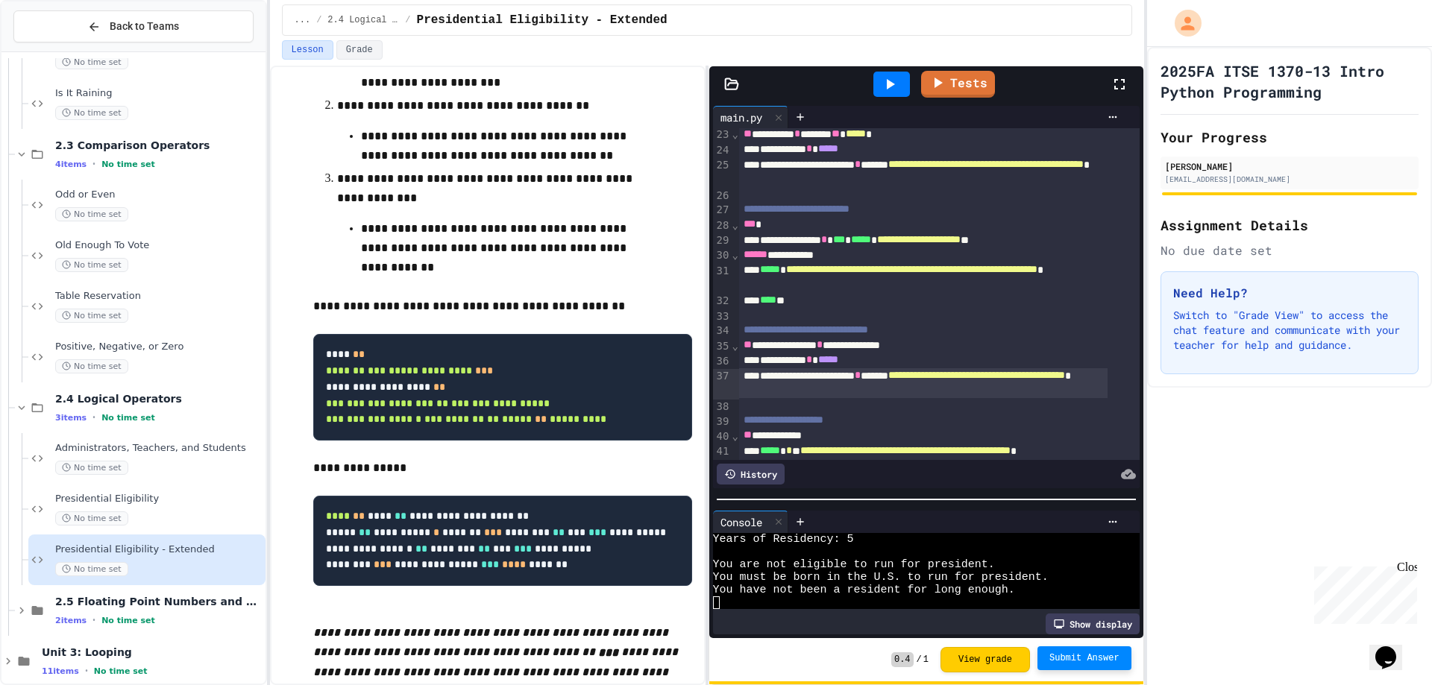
scroll to position [314, 0]
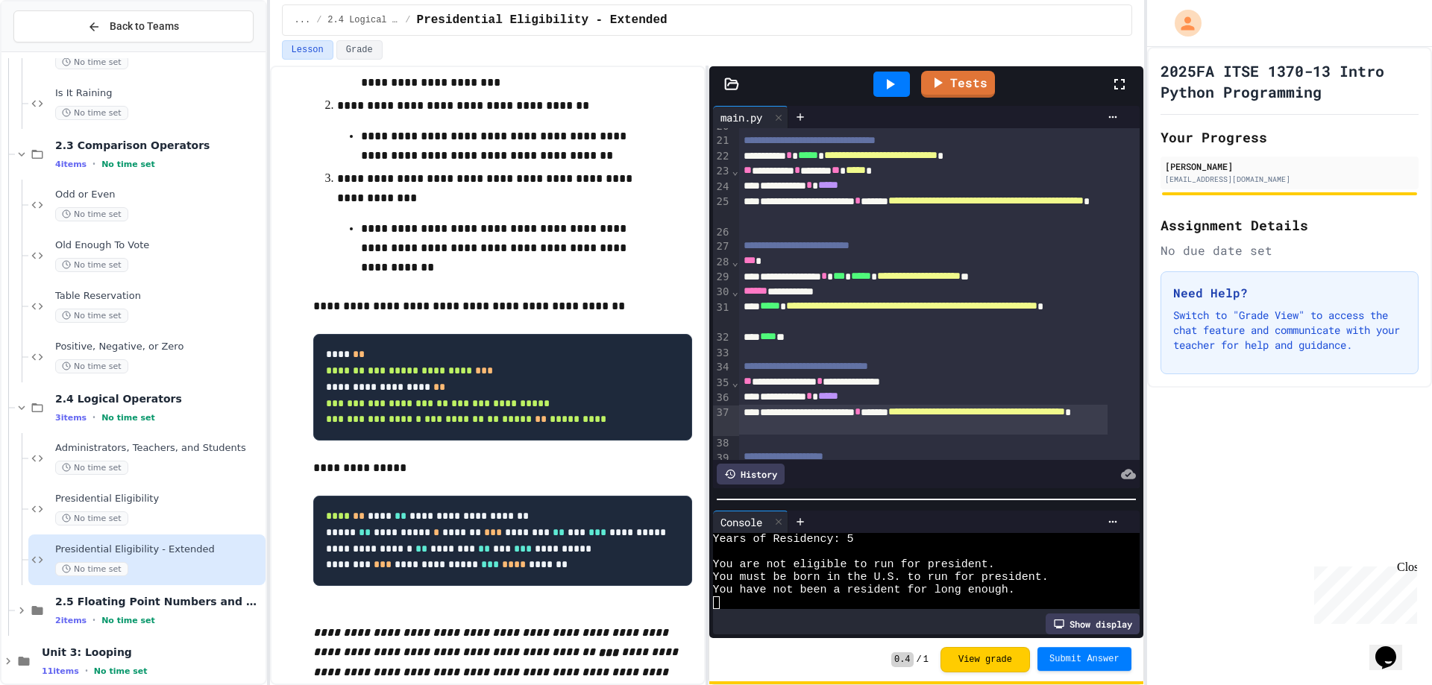
click at [1067, 654] on span "Submit Answer" at bounding box center [1084, 659] width 70 height 12
